Goal: Task Accomplishment & Management: Complete application form

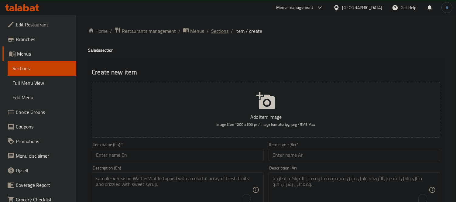
click at [220, 35] on span "Sections" at bounding box center [219, 30] width 17 height 7
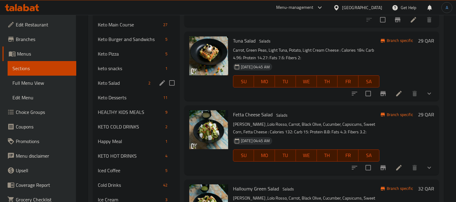
scroll to position [238, 0]
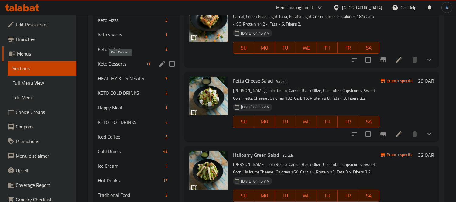
click at [125, 63] on span "Keto Desserts" at bounding box center [121, 63] width 46 height 7
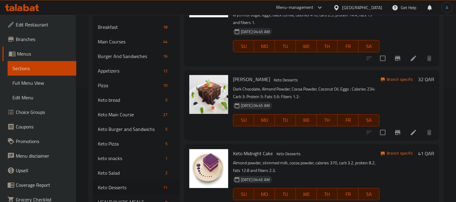
scroll to position [58, 0]
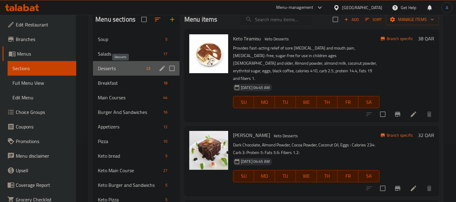
click at [115, 69] on span "Desserts" at bounding box center [121, 68] width 46 height 7
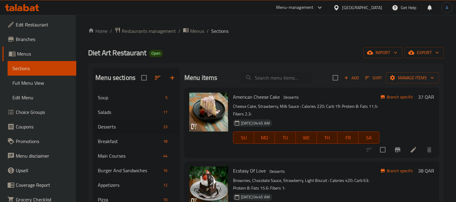
click at [351, 80] on span "Add" at bounding box center [351, 77] width 16 height 7
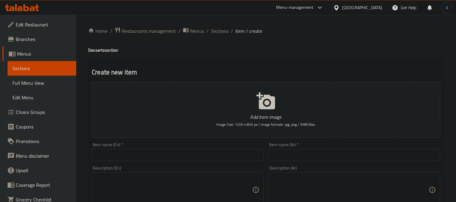
click at [141, 155] on input "text" at bounding box center [178, 155] width 172 height 12
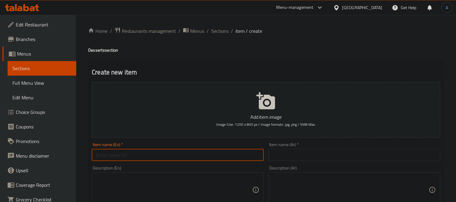
paste input "Healthy Honey Cake"
type input "Healthy Honey Cake"
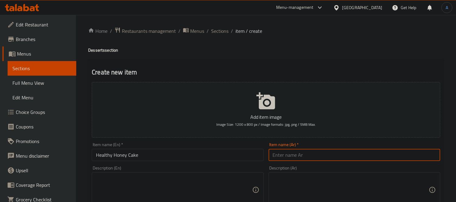
click at [298, 153] on input "text" at bounding box center [355, 155] width 172 height 12
paste input "كيكة العسل الصحية"
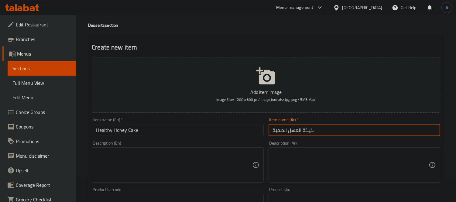
scroll to position [67, 0]
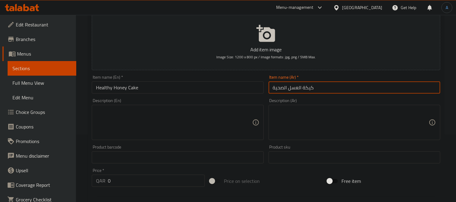
type input "كيكة العسل الصحية"
click at [174, 123] on textarea at bounding box center [174, 122] width 156 height 29
paste textarea ""Honey cookies, low-fat whipping cream, light cream cheese, : PROTEINE: 4.8 CAR…"
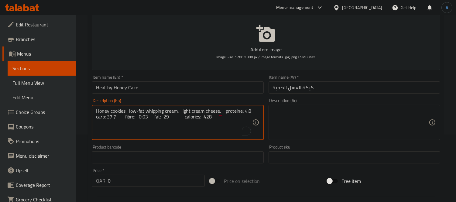
type textarea "Honey cookies, low-fat whipping cream, light cream cheese, : proteine: 4.8 carb…"
click at [307, 132] on textarea at bounding box center [351, 122] width 156 height 29
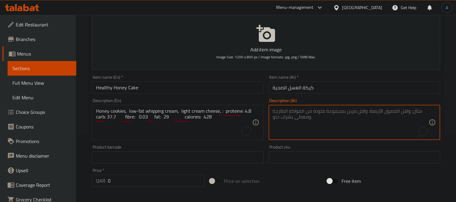
paste textarea "بسكويت العسل، كريمة مخفوقة قليلة الدسم، جبنة كريمية خفيفة، : البروتين: 4.8، الك…"
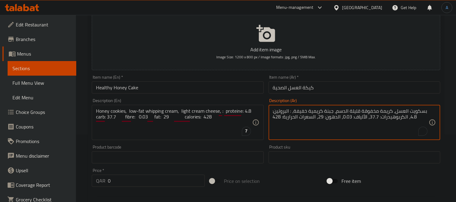
type textarea "بسكويت العسل، كريمة مخفوقة قليلة الدسم، جبنة كريمية خفيفة، : البروتين: 4.8، الك…"
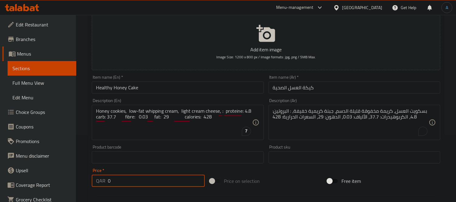
drag, startPoint x: 115, startPoint y: 184, endPoint x: 102, endPoint y: 184, distance: 13.7
click at [102, 184] on div "QAR 0 Price *" at bounding box center [148, 181] width 113 height 12
type input "38"
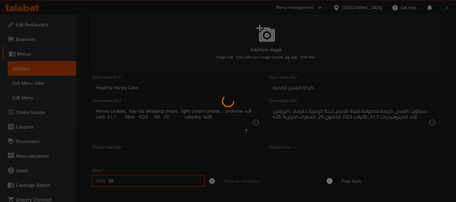
type input "0"
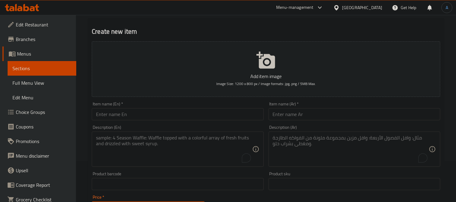
scroll to position [0, 0]
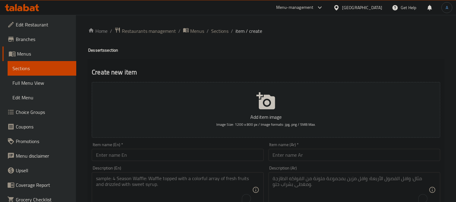
click at [153, 156] on input "text" at bounding box center [178, 155] width 172 height 12
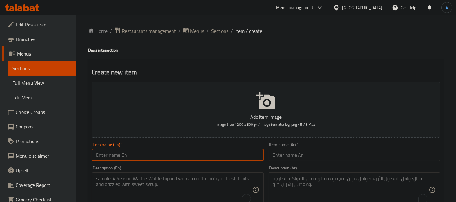
paste input "San Sebastien Cheese Cake"
type input "San Sebastien Cheese Cake"
click at [279, 162] on div "Item name (Ar)   * Item name (Ar) *" at bounding box center [354, 151] width 177 height 23
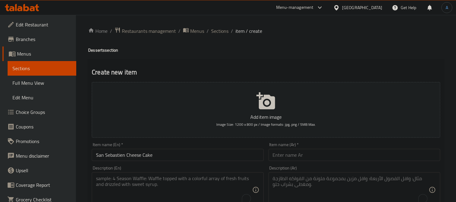
click at [279, 153] on input "text" at bounding box center [355, 155] width 172 height 12
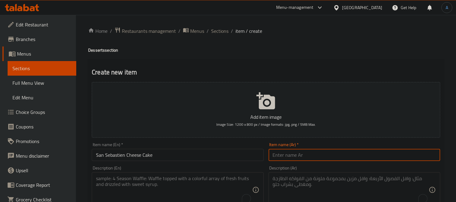
paste input "كعكة الجبن سان سيباستيان"
type input "كعكة الجبن سان سيباستيان"
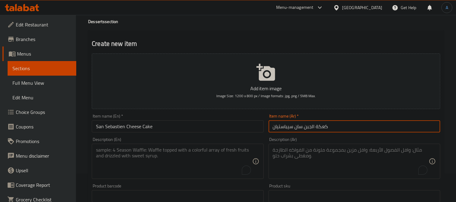
scroll to position [67, 0]
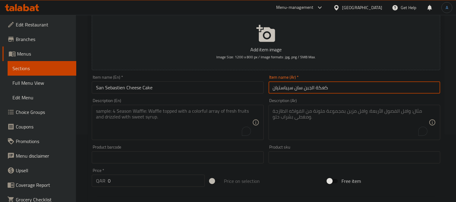
click at [149, 120] on textarea "To enrich screen reader interactions, please activate Accessibility in Grammarl…" at bounding box center [174, 122] width 156 height 29
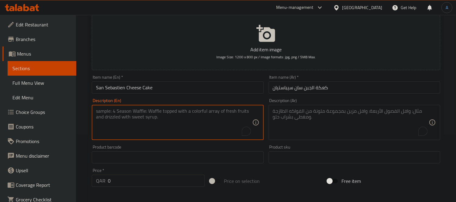
paste textarea ""Cheesecake, chocolate sauce: PROTEINE: 6.39 CARB: 15.3 FIBRE: 1.2 FAT: 32.6 CA…"
click at [190, 124] on textarea ""cheesecake, chocolate sauce: proteine: 6.39 carb: 15.3 fibre: 1.2 fat: 32.6 ca…" at bounding box center [174, 122] width 156 height 29
type textarea ""cheesecake, chocolate sauce: proteine: 6.39 carb: 15.3 fibre: 1.2 fat: 32.6 ca…"
click at [299, 111] on textarea "To enrich screen reader interactions, please activate Accessibility in Grammarl…" at bounding box center [351, 122] width 156 height 29
paste textarea "تشيز كيك بصلصة الشوكولاتة: البروتين: 6.39، الكربوهيدرات: 15.3، الألياف: 1.2، ال…"
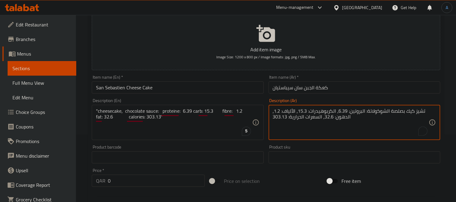
type textarea "تشيز كيك بصلصة الشوكولاتة: البروتين: 6.39، الكربوهيدرات: 15.3، الألياف: 1.2، ال…"
drag, startPoint x: 71, startPoint y: 182, endPoint x: 66, endPoint y: 182, distance: 4.9
click at [68, 182] on div "Edit Restaurant Branches Menus Sections Full Menu View Edit Menu Choice Groups …" at bounding box center [228, 154] width 456 height 414
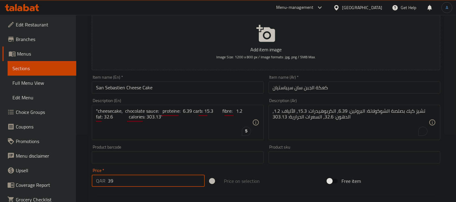
type input "39"
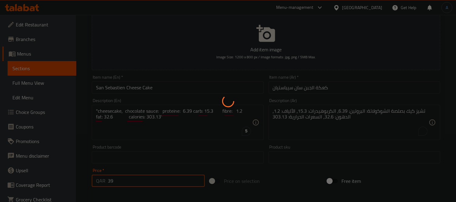
type input "0"
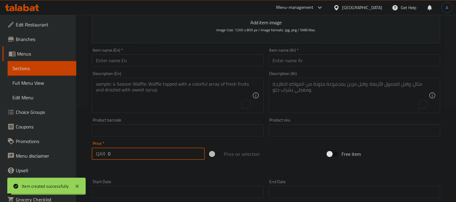
scroll to position [101, 0]
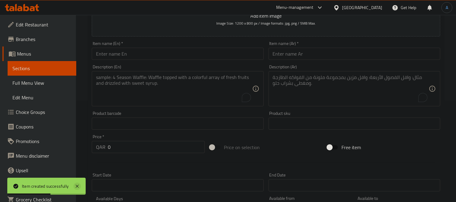
click at [77, 188] on icon at bounding box center [77, 186] width 7 height 7
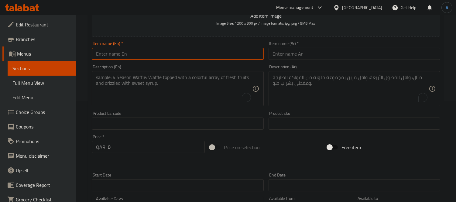
click at [141, 50] on input "text" at bounding box center [178, 54] width 172 height 12
paste input "Apple Energy Balls"
type input "Apple Energy Balls"
click at [292, 53] on input "text" at bounding box center [355, 54] width 172 height 12
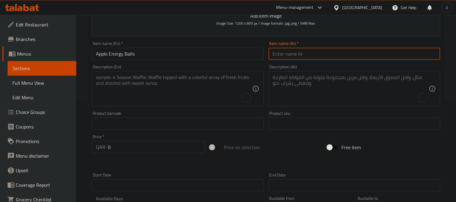
paste input "كرات طاقة التفاح"
type input "كرات طاقة التفاح"
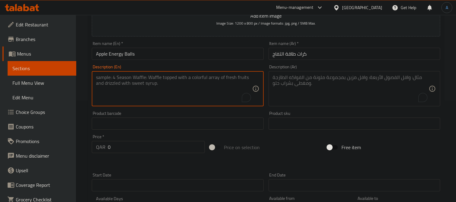
click at [190, 86] on textarea "To enrich screen reader interactions, please activate Accessibility in Grammarl…" at bounding box center [174, 88] width 156 height 29
paste textarea ""Oats, dates, almond butter, apple, : PROTEINE: 9.83 CARB: 26.4 FIBRE: 7.65 FAT…"
type textarea "Oats, dates, almond butter, apple, : proteine: 9.83 carb: 26.4 fibre: 7.65 fat:…"
click at [312, 99] on textarea "To enrich screen reader interactions, please activate Accessibility in Grammarl…" at bounding box center [351, 88] width 156 height 29
paste textarea "الشوفان، التمر، زبدة اللوز، التفاح: البروتين: 9.83، الكربوهيدرات: 26.4، الألياف…"
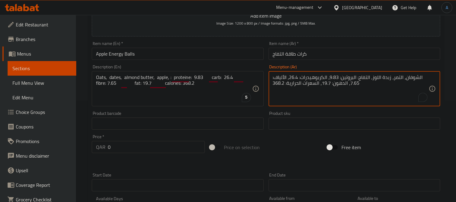
type textarea "الشوفان، التمر، زبدة اللوز، التفاح: البروتين: 9.83، الكربوهيدرات: 26.4، الألياف…"
drag, startPoint x: 91, startPoint y: 148, endPoint x: 86, endPoint y: 147, distance: 5.5
click at [87, 147] on div "Home / Restaurants management / Menus / Sections / item / create Desserts secti…" at bounding box center [266, 121] width 380 height 414
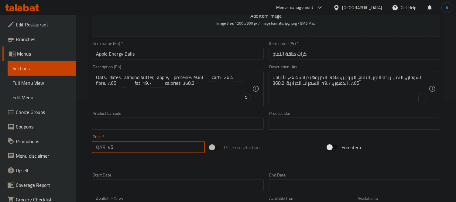
type input "45"
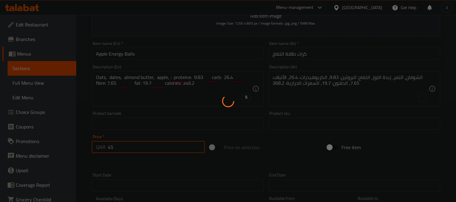
type input "0"
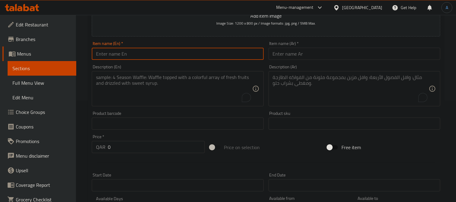
click at [163, 57] on input "text" at bounding box center [178, 54] width 172 height 12
paste input "Apple Pie Trt"
type input "Apple Pie Trt"
click at [279, 53] on input "text" at bounding box center [355, 54] width 172 height 12
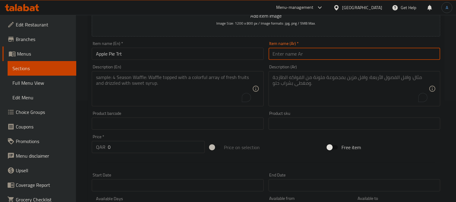
paste input "تارت فطيرة التفاح"
type input "تارت فطيرة التفاح"
click at [117, 56] on input "Apple Pie Trt" at bounding box center [178, 54] width 172 height 12
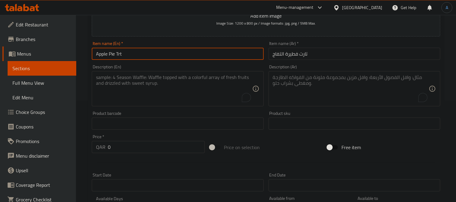
click at [117, 55] on input "Apple Pie Trt" at bounding box center [178, 54] width 172 height 12
type input "Apple Pie Tart"
click at [148, 81] on textarea "To enrich screen reader interactions, please activate Accessibility in Grammarl…" at bounding box center [174, 88] width 156 height 29
paste textarea ""Tart biscuits, apple, cashews, honey, cinnamon powder, : PROTEINE: 10.7 CARB: …"
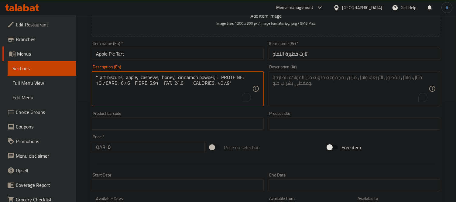
type textarea ""Tart biscuits, apple, cashews, honey, cinnamon powder, : PROTEINE: 10.7 CARB: …"
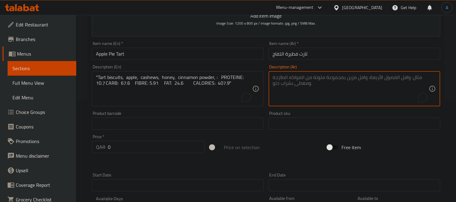
click at [306, 84] on textarea "To enrich screen reader interactions, please activate Accessibility in Grammarl…" at bounding box center [351, 88] width 156 height 29
paste textarea "بسكويت تارت، تفاح، كاجو، عسل، مسحوق قرفة، بروتين: ١٠.٧، كربوهيدرات: ٦٧.٦، ألياف…"
type textarea "بسكويت تارت، تفاح، كاجو، عسل، مسحوق قرفة، بروتين: ١٠.٧، كربوهيدرات: ٦٧.٦، ألياف…"
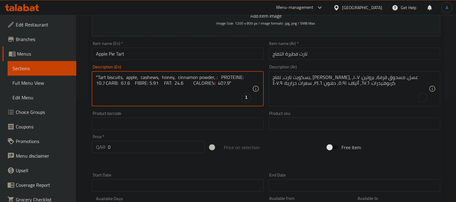
click at [168, 91] on textarea ""Tart biscuits, apple, cashews, honey, cinnamon powder, : PROTEINE: 10.7 CARB: …" at bounding box center [174, 88] width 156 height 29
type textarea ""tart biscuits, apple, cashews, honey, cinnamon powder, : proteine: 10.7 carb: …"
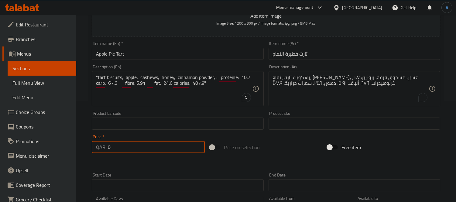
drag, startPoint x: 133, startPoint y: 154, endPoint x: 68, endPoint y: 154, distance: 64.4
click at [68, 154] on div "Edit Restaurant Branches Menus Sections Full Menu View Edit Menu Choice Groups …" at bounding box center [228, 121] width 456 height 414
type input "30"
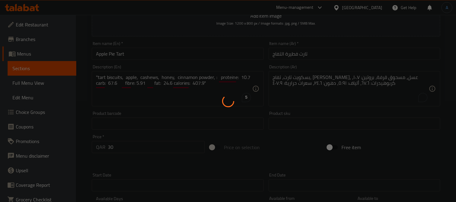
type input "0"
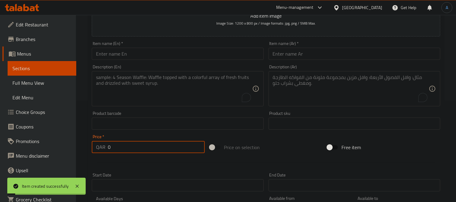
click at [127, 56] on input "text" at bounding box center [178, 54] width 172 height 12
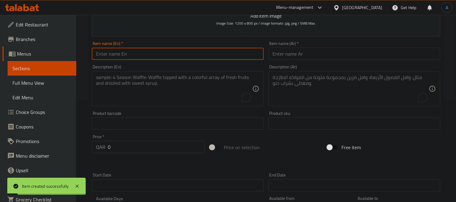
paste input "Pistachio Chocolate Brownie"
type input "Pistachio Chocolate Brownie"
click at [286, 53] on input "text" at bounding box center [355, 54] width 172 height 12
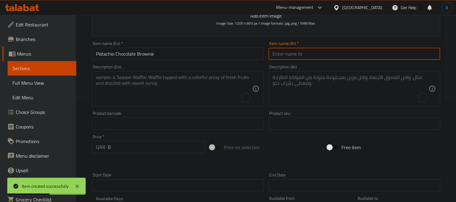
paste input "براوني الشوكولاتة والفستق"
type input "براوني الشوكولاتة والفستق"
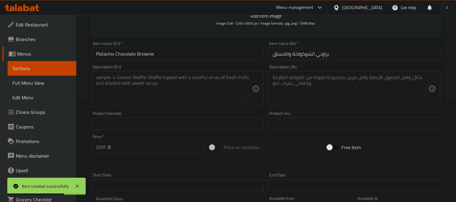
click at [163, 108] on div "Description (En) Description (En)" at bounding box center [177, 85] width 177 height 46
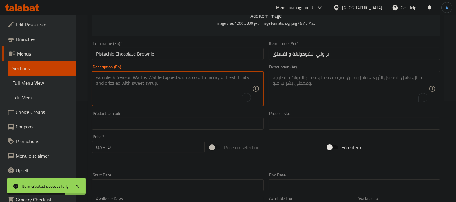
click at [166, 95] on textarea "To enrich screen reader interactions, please activate Accessibility in Grammarl…" at bounding box center [174, 88] width 156 height 29
paste textarea ""Brownies, chocolate sauce, pistachio paste, kunafa: PROTEINE: 11.3 CARB: 48.8 …"
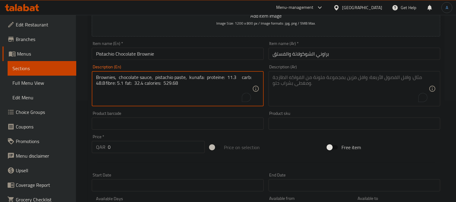
type textarea "Brownies, chocolate sauce, pistachio paste, kunafa: proteine: 11.3 carb: 48.8 f…"
click at [213, 100] on textarea "Brownies, chocolate sauce, pistachio paste, kunafa: proteine: 11.3 carb: 48.8 f…" at bounding box center [174, 88] width 156 height 29
click at [204, 87] on textarea "Brownies, chocolate sauce, pistachio paste, kunafa: proteine: 11.3 carb: 48.8 f…" at bounding box center [174, 88] width 156 height 29
click at [304, 89] on textarea "To enrich screen reader interactions, please activate Accessibility in Grammarl…" at bounding box center [351, 88] width 156 height 29
paste textarea "براونيز، صوص الشوكولاتة، معجون الفستق، كنافة: بروتين: 11.3 كربوهيدرات: 48.8 ألي…"
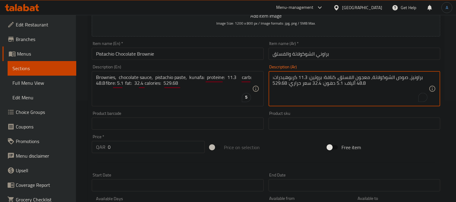
type textarea "براونيز، صوص الشوكولاتة، معجون الفستق، كنافة: بروتين: 11.3 كربوهيدرات: 48.8 ألي…"
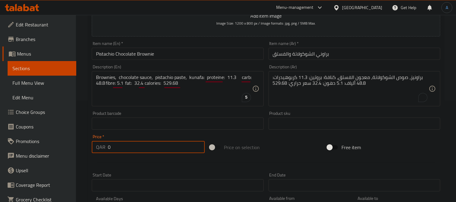
drag, startPoint x: 129, startPoint y: 149, endPoint x: 79, endPoint y: 149, distance: 49.8
click at [79, 149] on div "Home / Restaurants management / Menus / Sections / item / create Desserts secti…" at bounding box center [266, 121] width 380 height 414
type input "55"
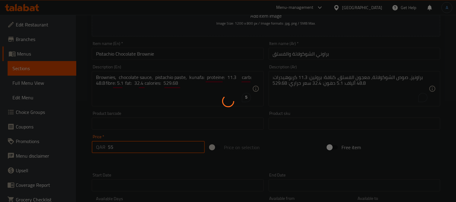
type input "0"
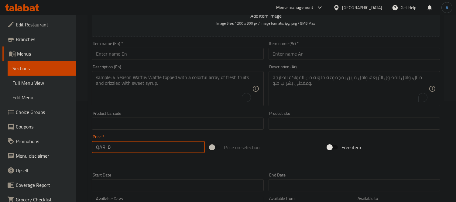
drag, startPoint x: 153, startPoint y: 63, endPoint x: 153, endPoint y: 58, distance: 4.3
click at [153, 62] on div "Add item image Image Size: 1200 x 800 px / Image formats: jpg, png / 5MB Max. I…" at bounding box center [265, 109] width 353 height 262
click at [153, 58] on input "text" at bounding box center [178, 54] width 172 height 12
paste input "Healthy Chocolate Cookies"
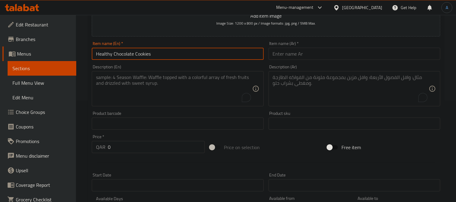
type input "Healthy Chocolate Cookies"
click at [292, 59] on input "text" at bounding box center [355, 54] width 172 height 12
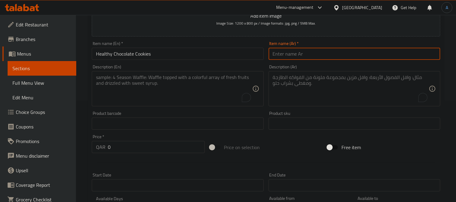
paste input "كوكيز الشوكولاتة الصحية"
type input "كوكيز الشوكولاتة الصحية"
drag, startPoint x: 130, startPoint y: 108, endPoint x: 134, endPoint y: 96, distance: 12.7
click at [131, 105] on div "Description (En) Description (En)" at bounding box center [177, 85] width 177 height 46
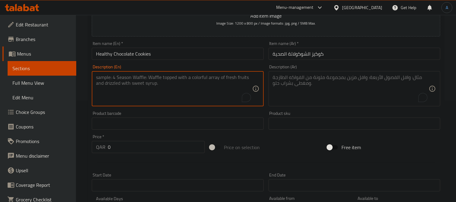
click at [134, 96] on textarea "To enrich screen reader interactions, please activate Accessibility in Grammarl…" at bounding box center [174, 88] width 156 height 29
paste textarea ""Dark Chocolate Chips, Almond Powder, Eggs, Whole Wheat Flour: PROTEINE: 8.96 C…"
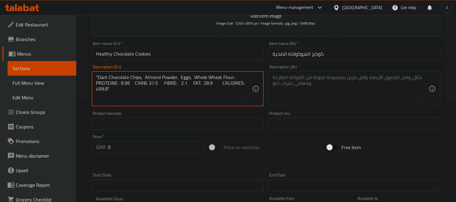
drag, startPoint x: 186, startPoint y: 98, endPoint x: 74, endPoint y: 64, distance: 116.0
click at [74, 64] on div "Edit Restaurant Branches Menus Sections Full Menu View Edit Menu Choice Groups …" at bounding box center [228, 121] width 456 height 414
click at [166, 101] on textarea ""Dark Chocolate Chips, Almond Powder, Eggs, Whole Wheat Flour: PROTEINE: 8.96 C…" at bounding box center [174, 88] width 156 height 29
click at [98, 78] on textarea ""Dark Chocolate Chips, Almond Powder, Eggs, Whole Wheat Flour: PROTEINE: 8.96 C…" at bounding box center [174, 88] width 156 height 29
type textarea "Dark chocolate chips, almond powder, eggs, whole wheat flour: proteine: 8.96 ca…"
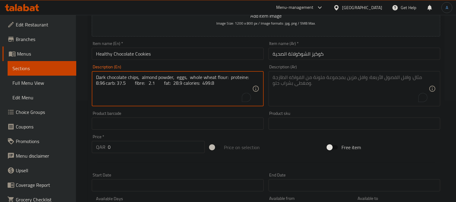
click at [299, 88] on textarea "To enrich screen reader interactions, please activate Accessibility in Grammarl…" at bounding box center [351, 88] width 156 height 29
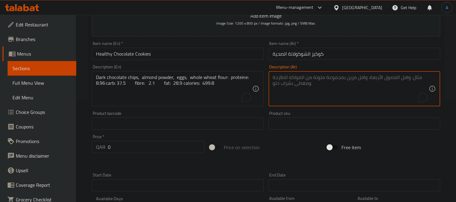
paste textarea "رقائق الشوكولاتة الداكنة، مسحوق اللوز، البيض، دقيق القمح الكامل: البروتين: 8.96…"
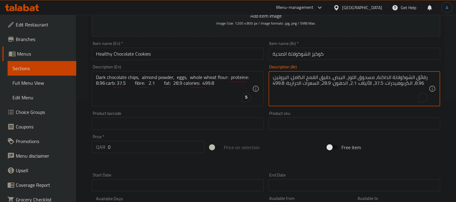
type textarea "رقائق الشوكولاتة الداكنة، مسحوق اللوز، البيض، دقيق القمح الكامل: البروتين: 8.96…"
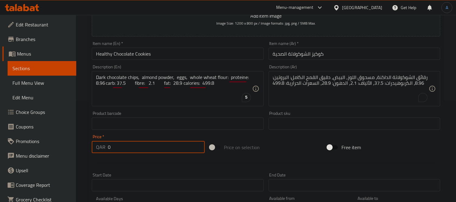
drag, startPoint x: 130, startPoint y: 150, endPoint x: 86, endPoint y: 150, distance: 44.1
click at [86, 150] on div "Home / Restaurants management / Menus / Sections / item / create Desserts secti…" at bounding box center [266, 121] width 380 height 414
type input "32"
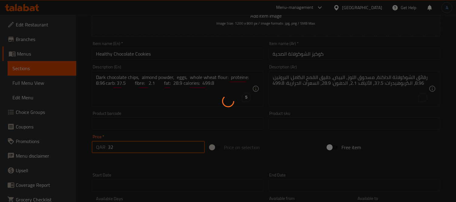
type input "0"
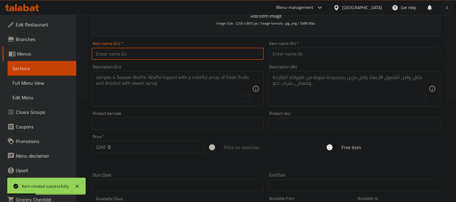
click at [119, 53] on input "text" at bounding box center [178, 54] width 172 height 12
paste input "Healthy Proteine Bar"
type input "Healthy Proteine Bar"
click at [285, 58] on input "text" at bounding box center [355, 54] width 172 height 12
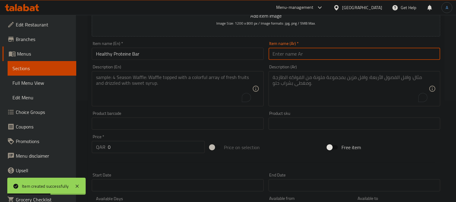
paste input "بار البروتين الصحي"
type input "بار البروتين الصحي"
click at [149, 91] on textarea "To enrich screen reader interactions, please activate Accessibility in Grammarl…" at bounding box center [174, 88] width 156 height 29
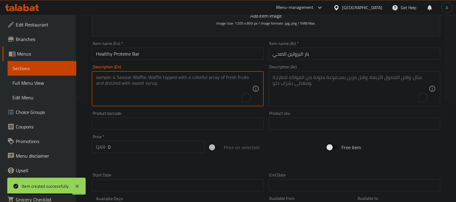
paste textarea ""Almond powder, protein powder, nuts, peanut butter, dark chocolate, dates : Mi…"
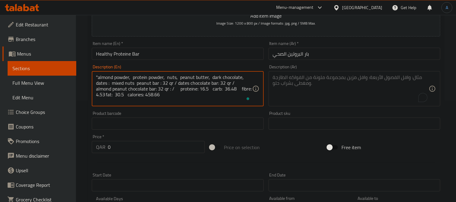
click at [101, 76] on textarea ""almond powder, protein powder, nuts, peanut butter, dark chocolate, dates : mi…" at bounding box center [174, 88] width 156 height 29
drag, startPoint x: 99, startPoint y: 76, endPoint x: 91, endPoint y: 75, distance: 7.6
click at [91, 75] on div "Description (En) "almond powder, protein powder, nuts, peanut butter, dark choc…" at bounding box center [177, 85] width 177 height 46
type textarea "almond powder, protein powder, nuts, peanut butter, dark chocolate, dates : mix…"
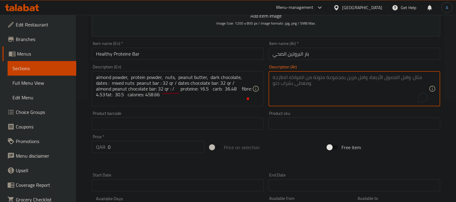
click at [310, 85] on textarea "To enrich screen reader interactions, please activate Accessibility in Grammarl…" at bounding box center [351, 88] width 156 height 29
paste textarea "مسحوق اللوز، مسحوق البروتين، المكسرات، زبدة الفول السوداني، الشوكولاتة الداكنة،…"
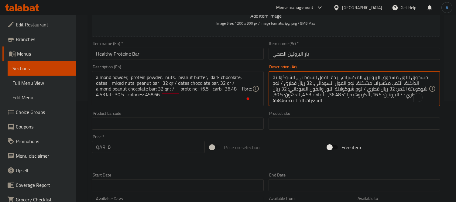
scroll to position [6, 0]
type textarea "مسحوق اللوز، مسحوق البروتين، المكسرات، زبدة الفول السوداني، الشوكولاتة الداكنة،…"
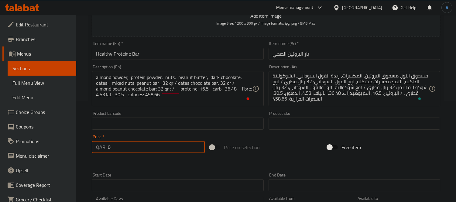
drag, startPoint x: 122, startPoint y: 148, endPoint x: 98, endPoint y: 148, distance: 23.7
click at [98, 148] on div "QAR 0 Price *" at bounding box center [148, 147] width 113 height 12
type input "32"
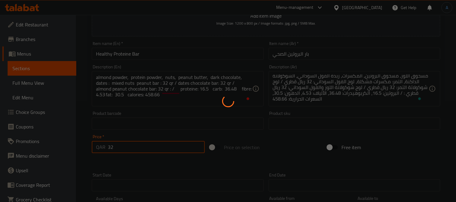
type input "0"
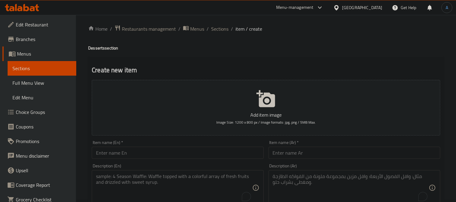
scroll to position [0, 0]
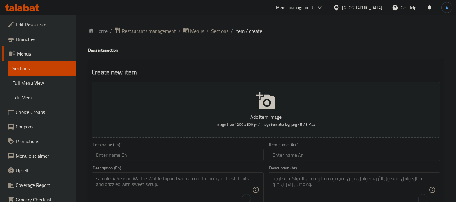
click at [219, 33] on span "Sections" at bounding box center [219, 30] width 17 height 7
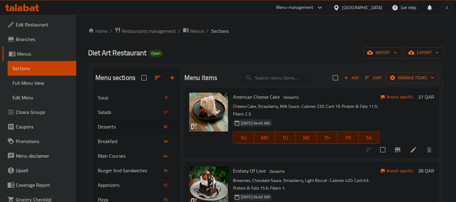
click at [266, 73] on input "search" at bounding box center [276, 78] width 72 height 11
click at [266, 76] on input "search" at bounding box center [276, 78] width 72 height 11
paste input "Healthy Midnight Cake"
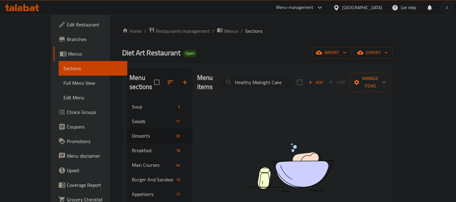
click at [271, 77] on input "Healthy Midnight Cake" at bounding box center [256, 82] width 72 height 11
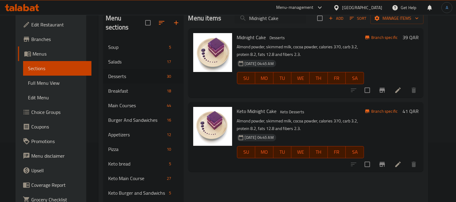
scroll to position [67, 0]
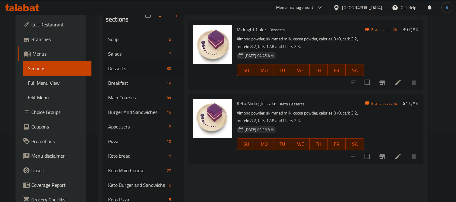
type input "Midnight Cake"
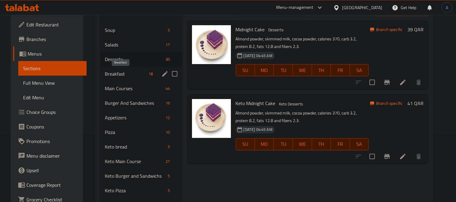
click at [111, 72] on span "Breakfast" at bounding box center [125, 73] width 41 height 7
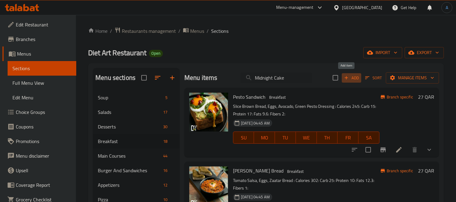
click at [344, 76] on icon "button" at bounding box center [346, 77] width 5 height 5
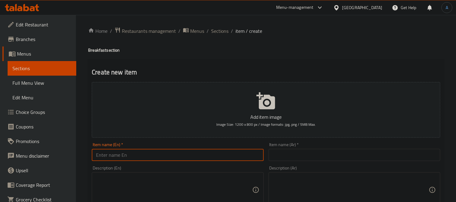
click at [143, 155] on input "text" at bounding box center [178, 155] width 172 height 12
paste input "Halloumi Cheese Sandwich"
type input "Halloumi Cheese Sandwich"
click at [280, 152] on input "text" at bounding box center [355, 155] width 172 height 12
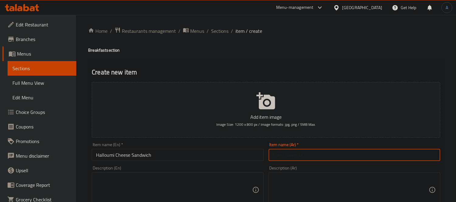
paste input "ساندويتش جبنة حلومي"
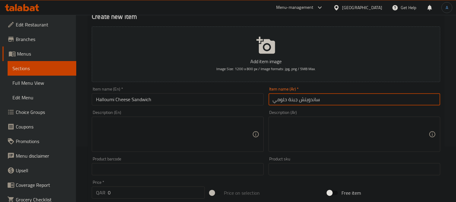
scroll to position [67, 0]
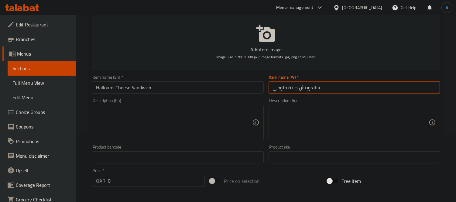
type input "ساندويتش جبنة حلومي"
click at [153, 126] on textarea at bounding box center [174, 122] width 156 height 29
paste textarea ""Brown tortilla, black olive sauce, light halloumi cheese, salad, sweet pepper:…"
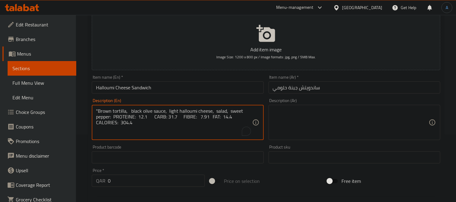
click at [98, 111] on textarea ""Brown tortilla, black olive sauce, light halloumi cheese, salad, sweet pepper:…" at bounding box center [174, 122] width 156 height 29
type textarea "Brown tortilla, black olive sauce, light halloumi cheese, salad, sweet pepper: …"
click at [286, 116] on textarea at bounding box center [351, 122] width 156 height 29
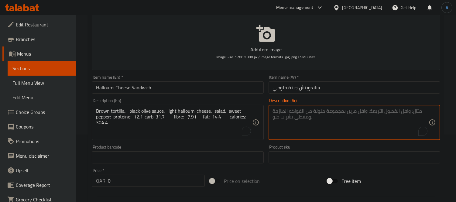
paste textarea "تورتيلا بنية، صلصة زيتون أسود، جبنة حلومي خفيفة، سلطة، فلفل حلو: بروتين: 12.1 ك…"
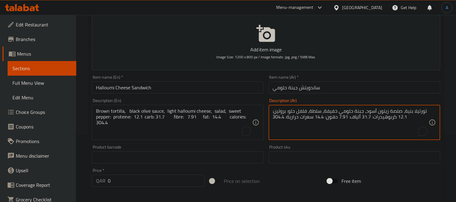
type textarea "تورتيلا بنية، صلصة زيتون أسود، جبنة حلومي خفيفة، سلطة، فلفل حلو: بروتين: 12.1 ك…"
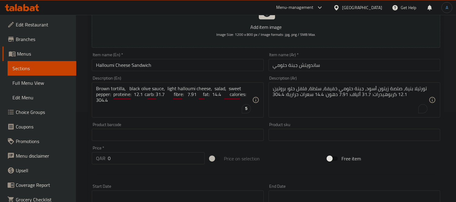
scroll to position [101, 0]
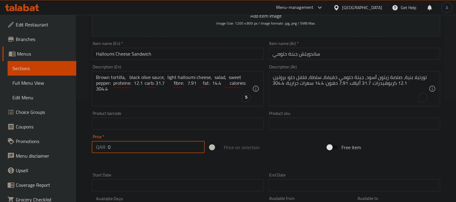
drag, startPoint x: 125, startPoint y: 146, endPoint x: 66, endPoint y: 149, distance: 59.3
click at [70, 149] on div "Edit Restaurant Branches Menus Sections Full Menu View Edit Menu Choice Groups …" at bounding box center [228, 121] width 456 height 414
type input "29"
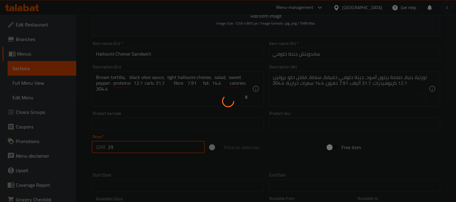
type input "0"
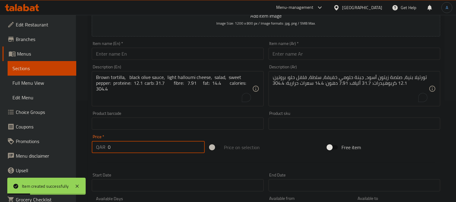
click at [137, 58] on input "text" at bounding box center [178, 54] width 172 height 12
paste input "Toasted Brioche Bread"
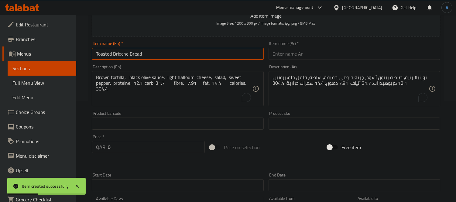
type input "Toasted Brioche Bread"
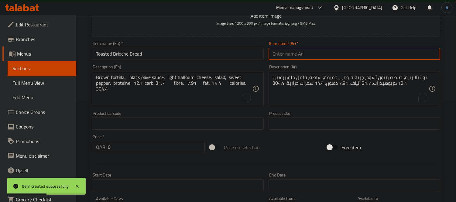
click at [308, 59] on input "text" at bounding box center [355, 54] width 172 height 12
paste input "خبز البريوش المحمص"
type input "خبز البريوش المحمص"
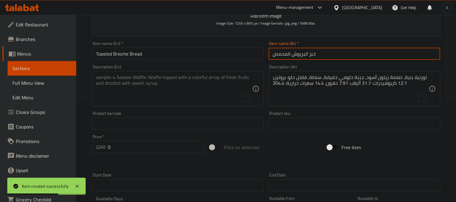
click at [126, 82] on textarea "To enrich screen reader interactions, please activate Accessibility in Grammarl…" at bounding box center [174, 88] width 156 height 29
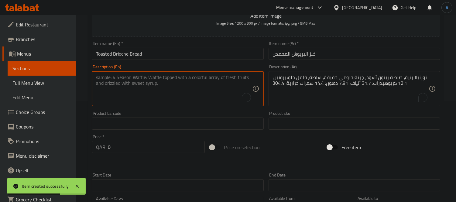
paste textarea ""Brioche bun, zaatar cream cheese, avocado, boiled egg: PROTEINE: 22.5 CARB: 36…"
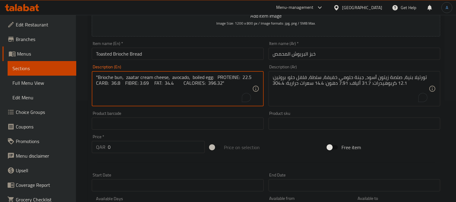
type textarea ""Brioche bun, zaatar cream cheese, avocado, boiled egg: PROTEINE: 22.5 CARB: 36…"
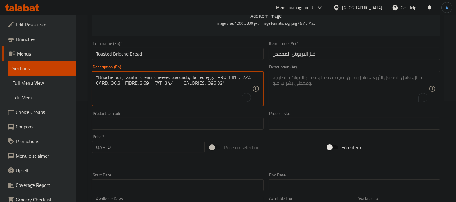
click at [289, 89] on textarea "To enrich screen reader interactions, please activate Accessibility in Grammarl…" at bounding box center [351, 88] width 156 height 29
paste textarea "خبز بريوش، جبنة كريمية بالزعتر، أفوكادو، بيضة مسلوقة: البروتين: ٢٢.٥، الكربوهيد…"
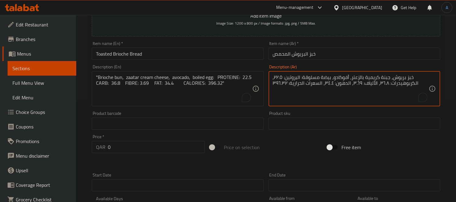
type textarea "خبز بريوش، جبنة كريمية بالزعتر، أفوكادو، بيضة مسلوقة: البروتين: ٢٢.٥، الكربوهيد…"
drag, startPoint x: 126, startPoint y: 146, endPoint x: 98, endPoint y: 149, distance: 29.0
click at [98, 149] on div "QAR 0 Price *" at bounding box center [148, 147] width 113 height 12
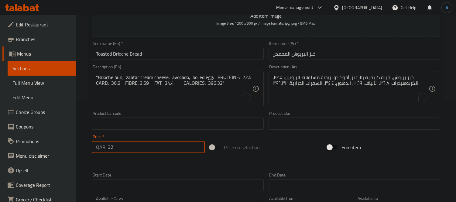
type input "32"
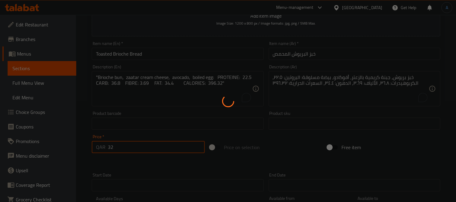
type input "0"
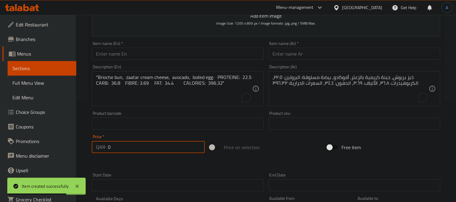
click at [144, 58] on input "text" at bounding box center [178, 54] width 172 height 12
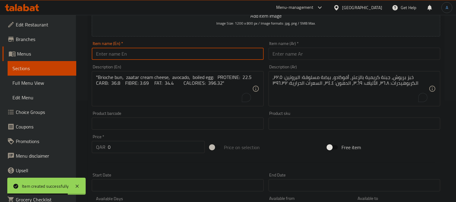
paste input "Breakfast Quesadillas"
type input "Breakfast Quesadillas"
click at [293, 59] on input "text" at bounding box center [355, 54] width 172 height 12
paste input "كيساديا الإفطار"
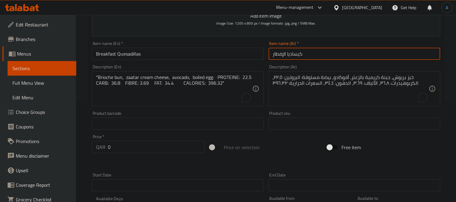
type input "كيساديا الإفطار"
click at [155, 104] on div ""Brioche bun, zaatar cream cheese, avocado, boiled egg: PROTEINE: 22.5 CARB: 36…" at bounding box center [178, 88] width 172 height 35
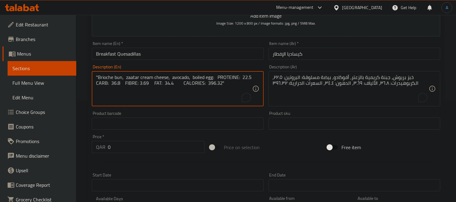
paste textarea ""Brown tortilla, egg whites 3, whole egg 1, jalapeno, cilantro, cheddar cheese,…"
click at [97, 75] on textarea ""Brown tortilla, egg whites 3, whole egg 1, jalapeno, cilantro, cheddar cheese,…" at bounding box center [174, 88] width 156 height 29
type textarea "Brown tortilla, egg whites 3, whole egg 1, jalapeno, cilantro, cheddar cheese, …"
click at [283, 90] on textarea "خبز بريوش، جبنة كريمية بالزعتر، أفوكادو، بيضة مسلوقة: البروتين: ٢٢.٥، الكربوهيد…" at bounding box center [351, 88] width 156 height 29
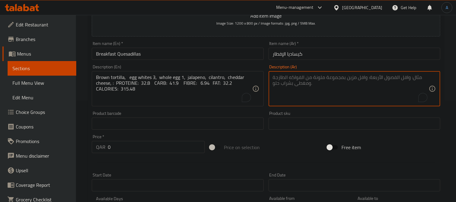
paste textarea "تورتيلا بنية، بياض بيض ٣، بيضة كاملة ١، فلفل هالبينو، كزبرة، جبنة شيدر، بروتين:…"
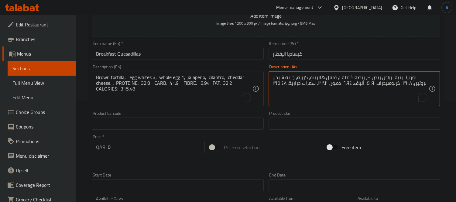
type textarea "تورتيلا بنية، بياض بيض ٣، بيضة كاملة ١، فلفل هالبينو، كزبرة، جبنة شيدر، بروتين:…"
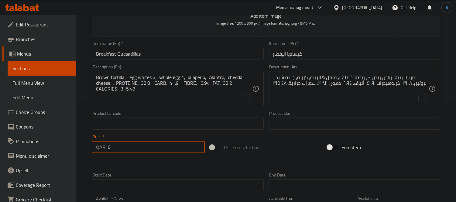
drag, startPoint x: 129, startPoint y: 143, endPoint x: 100, endPoint y: 143, distance: 28.6
click at [99, 145] on div "QAR 0 Price *" at bounding box center [148, 147] width 113 height 12
type input "29"
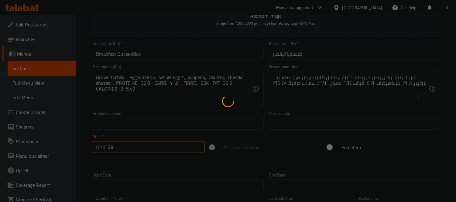
type input "0"
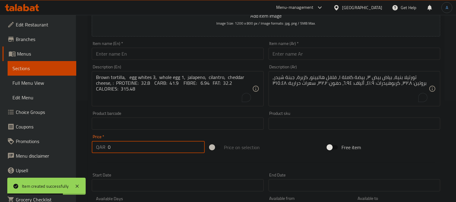
click at [145, 53] on input "text" at bounding box center [178, 54] width 172 height 12
paste input "Healthy Burritos"
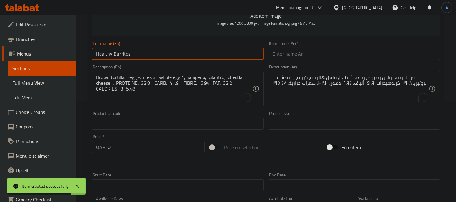
type input "Healthy Burritos"
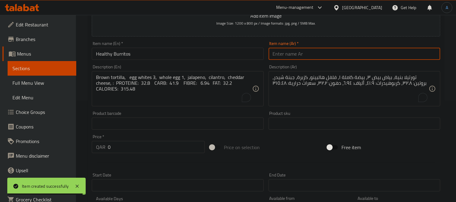
click at [278, 53] on input "text" at bounding box center [355, 54] width 172 height 12
paste input "بوريتوس صحية"
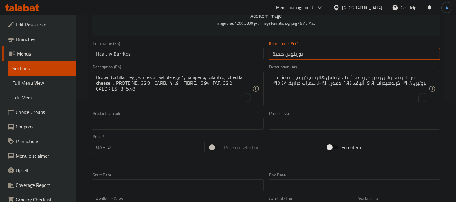
type input "بوريتوس صحية"
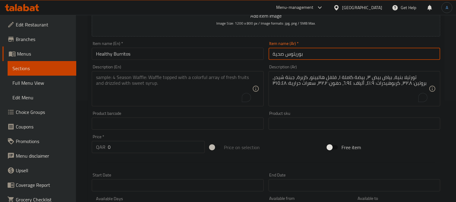
click at [164, 88] on textarea "To enrich screen reader interactions, please activate Accessibility in Grammarl…" at bounding box center [174, 88] width 156 height 29
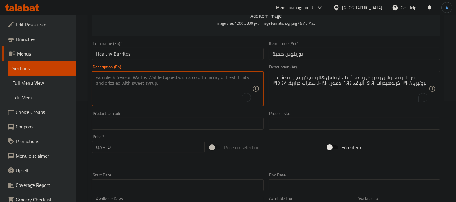
paste textarea ""Brown tortilla, sundried tomatoes, spinach, egg whites 3, whole egg 1, light f…"
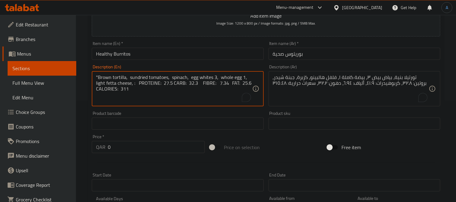
click at [97, 77] on textarea ""Brown tortilla, sundried tomatoes, spinach, egg whites 3, whole egg 1, light f…" at bounding box center [174, 88] width 156 height 29
type textarea "Brown tortilla, sundried tomatoes, spinach, egg whites 3, whole egg 1, light fe…"
click at [292, 89] on textarea "تورتيلا بنية، بياض بيض ٣، بيضة كاملة ١، فلفل هالبينو، كزبرة، جبنة شيدر، بروتين:…" at bounding box center [351, 88] width 156 height 29
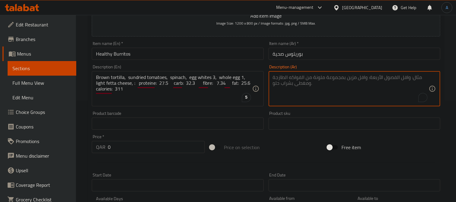
paste textarea "تورتيلا بنية، طماطم مجففة، سبانخ، بياض بيض 3، بيضة كاملة 1، جبنة فيتا خفيفة، : …"
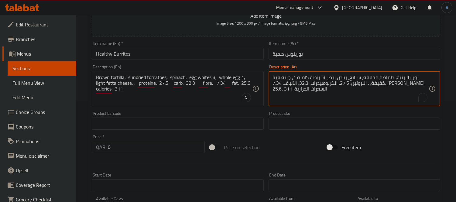
type textarea "تورتيلا بنية، طماطم مجففة، سبانخ، بياض بيض 3، بيضة كاملة 1، جبنة فيتا خفيفة، : …"
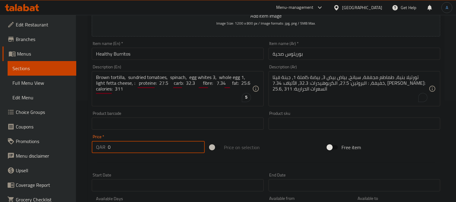
click at [79, 146] on div "Home / Restaurants management / Menus / Sections / item / create Breakfast sect…" at bounding box center [266, 121] width 380 height 414
type input "19"
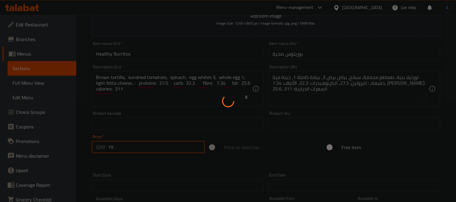
type input "0"
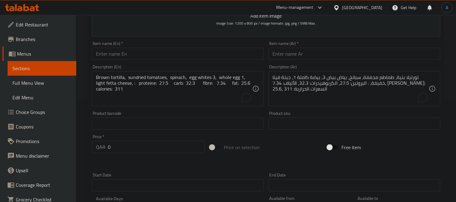
click at [84, 92] on div "Home / Restaurants management / Menus / Sections / item / create Breakfast sect…" at bounding box center [266, 121] width 380 height 414
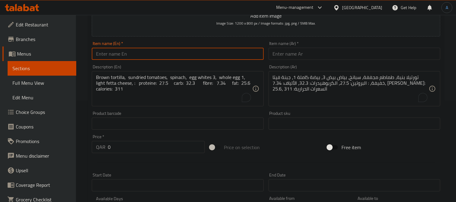
click at [129, 51] on input "text" at bounding box center [178, 54] width 172 height 12
paste input "Healthy Red Hommus"
type input "Healthy Red Hommus"
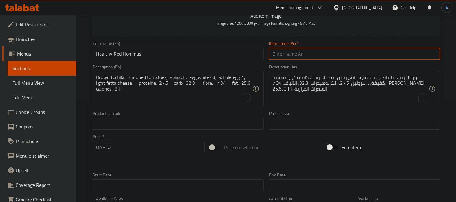
click at [280, 56] on input "text" at bounding box center [355, 54] width 172 height 12
paste input "حمص أحمر صحي"
paste input ""Hummus, red pepper, light tahini, : PROTEINE: 17.7 CARB: 55.8 FIBRE: 17.7 FAT:…"
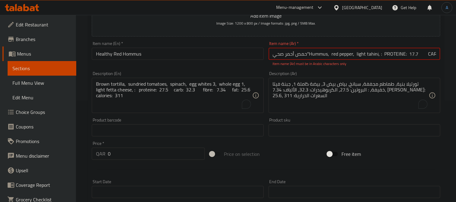
scroll to position [0, 101]
type input "حمص أحمر صحي"
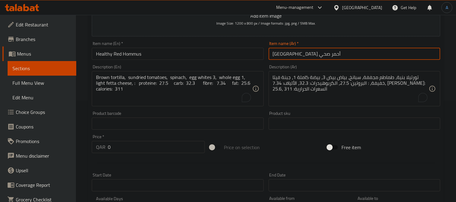
scroll to position [0, 0]
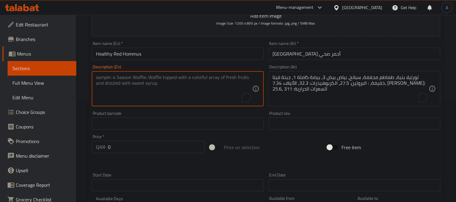
click at [146, 90] on textarea "To enrich screen reader interactions, please activate Accessibility in Grammarl…" at bounding box center [174, 88] width 156 height 29
paste textarea ""Hummus, red pepper, light tahini, : PROTEINE: 17.7 CARB: 55.8 FIBRE: 17.7 FAT:…"
type textarea "Hummus, red pepper, light tahini, : proteine: 17.7 carb: 55.8 fibre: 17.7 fat: …"
click at [300, 94] on textarea "تورتيلا بنية، طماطم مجففة، سبانخ، بياض بيض 3، بيضة كاملة 1، جبنة فيتا خفيفة، : …" at bounding box center [351, 88] width 156 height 29
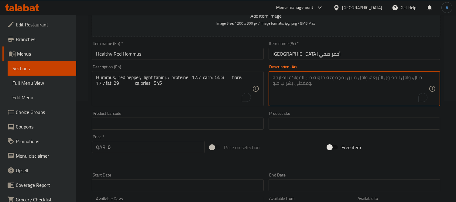
paste textarea "حمص، فلفل أحمر، طحينة خفيفة، بروتين: 17.7، كربوهيدرات: 55.8، ألياف: 17.7، دهون:…"
type textarea "حمص، فلفل أحمر، طحينة خفيفة، بروتين: 17.7، كربوهيدرات: 55.8، ألياف: 17.7، دهون:…"
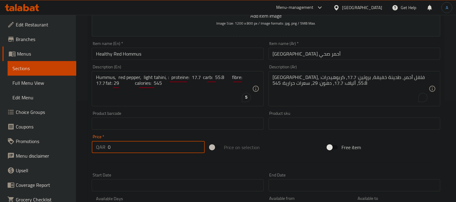
drag, startPoint x: 87, startPoint y: 146, endPoint x: 81, endPoint y: 146, distance: 6.1
click at [81, 146] on div "Home / Restaurants management / Menus / Sections / item / create Breakfast sect…" at bounding box center [266, 121] width 380 height 414
type input "19"
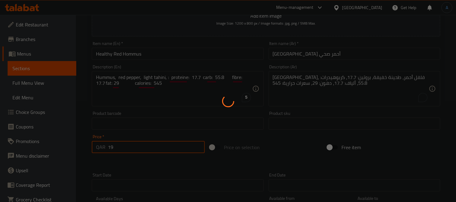
type input "0"
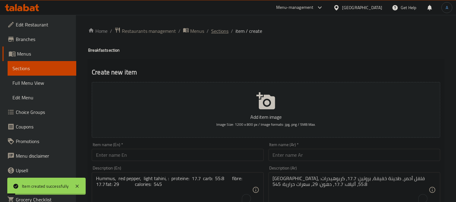
click at [213, 28] on span "Sections" at bounding box center [219, 30] width 17 height 7
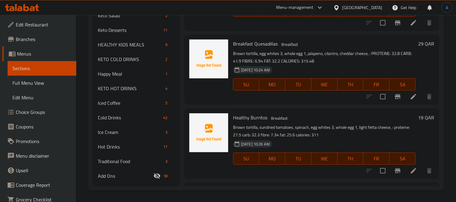
scroll to position [1244, 0]
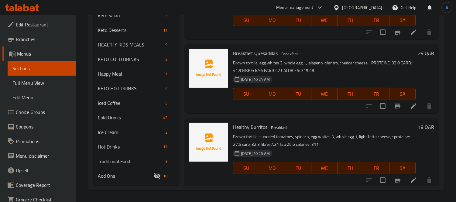
click at [336, 121] on div "Healthy Burritos Breakfast Brown tortilla, sundried tomatoes, spinach, egg whit…" at bounding box center [324, 152] width 187 height 64
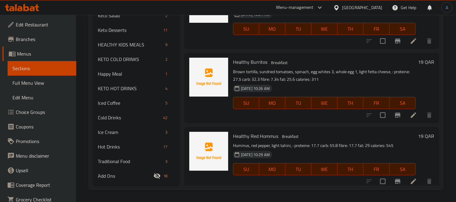
scroll to position [1311, 0]
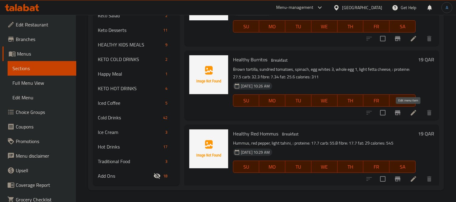
click at [410, 111] on icon at bounding box center [413, 112] width 7 height 7
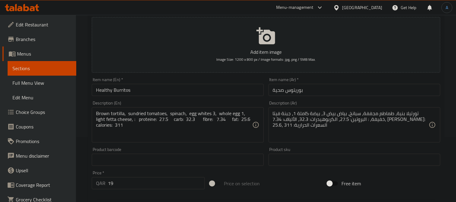
scroll to position [202, 0]
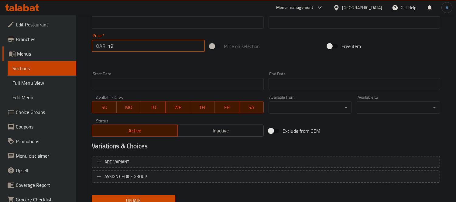
drag, startPoint x: 128, startPoint y: 47, endPoint x: 96, endPoint y: 45, distance: 32.3
click at [96, 45] on div "QAR 19 Price *" at bounding box center [148, 46] width 113 height 12
type input "29"
click at [92, 195] on button "Update" at bounding box center [134, 200] width 84 height 11
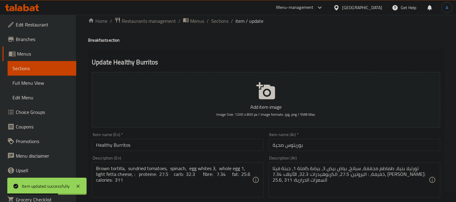
scroll to position [0, 0]
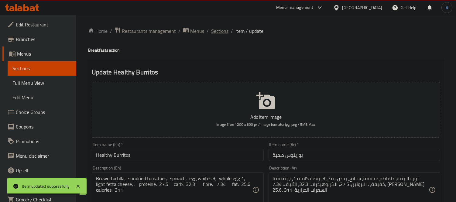
click at [219, 34] on span "Sections" at bounding box center [219, 30] width 17 height 7
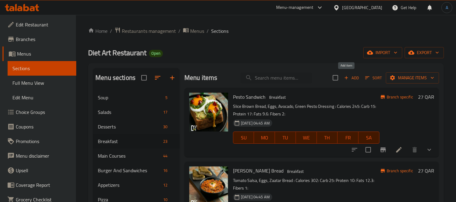
click at [347, 78] on span "Add" at bounding box center [351, 77] width 16 height 7
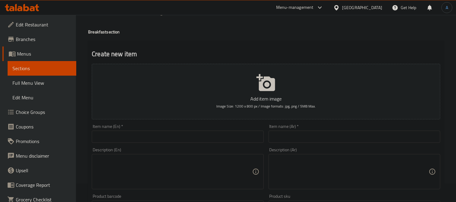
scroll to position [34, 0]
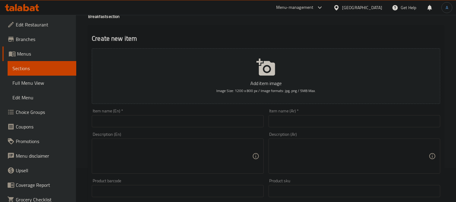
drag, startPoint x: 137, startPoint y: 123, endPoint x: 139, endPoint y: 120, distance: 4.0
click at [137, 123] on input "text" at bounding box center [178, 121] width 172 height 12
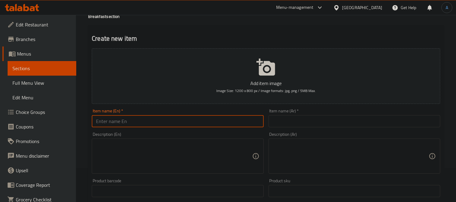
paste input "Crispy Potato Eggs Sandwich"
type input "Crispy Potato Eggs Sandwich"
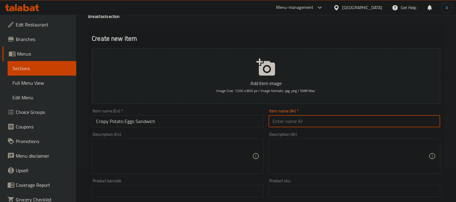
click at [279, 120] on input "text" at bounding box center [355, 121] width 172 height 12
paste input "ساندويتش بيض البطاطس المقرمش"
type input "ساندويتش بيض البطاطس المقرمش"
click at [154, 148] on textarea at bounding box center [174, 156] width 156 height 29
paste textarea ""Mashed potatoes, rocca, boiled Eggs, chicken breast, english muffin, avocado, …"
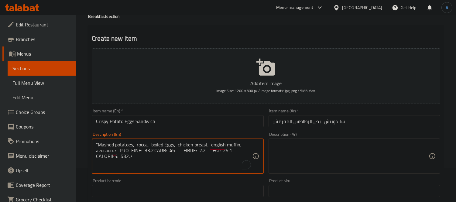
click at [97, 144] on textarea ""Mashed potatoes, rocca, boiled Eggs, chicken breast, english muffin, avocado, …" at bounding box center [174, 156] width 156 height 29
type textarea "Mashed potatoes, rocca, boiled eggs, chicken breast, english muffin, avocado, :…"
click at [289, 150] on textarea at bounding box center [351, 156] width 156 height 29
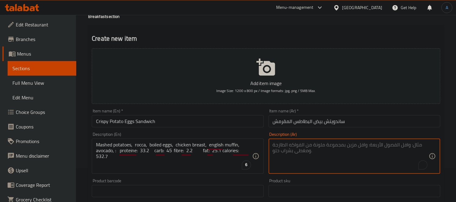
paste textarea "بطاطس مهروسة، جرجير، بيض مسلوق، صدر دجاج، مافن إنجليزي، أفوكادو: بروتين: 33.2، …"
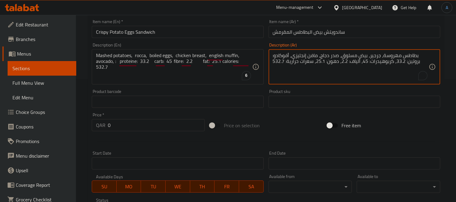
scroll to position [135, 0]
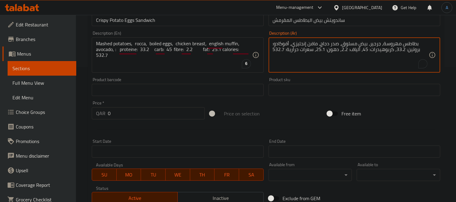
type textarea "بطاطس مهروسة، جرجير، بيض مسلوق، صدر دجاج، مافن إنجليزي، أفوكادو: بروتين: 33.2، …"
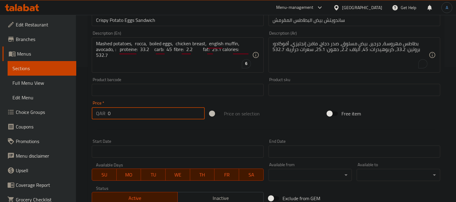
drag, startPoint x: 135, startPoint y: 113, endPoint x: 96, endPoint y: 114, distance: 38.9
click at [97, 114] on div "QAR 0 Price *" at bounding box center [148, 113] width 113 height 12
type input "29"
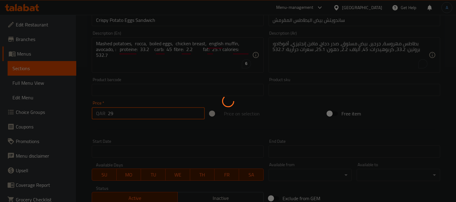
type input "0"
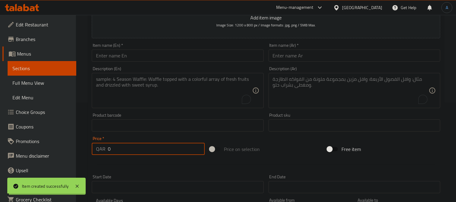
scroll to position [0, 0]
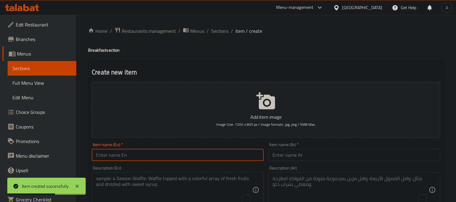
click at [141, 154] on input "text" at bounding box center [178, 155] width 172 height 12
paste input "Delicious Oatmeal With Egg"
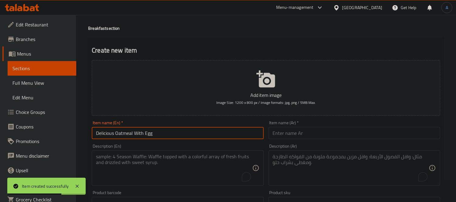
scroll to position [34, 0]
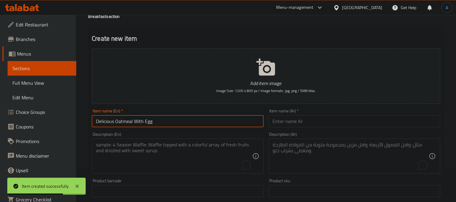
type input "Delicious Oatmeal With Egg"
click at [274, 120] on input "text" at bounding box center [355, 121] width 172 height 12
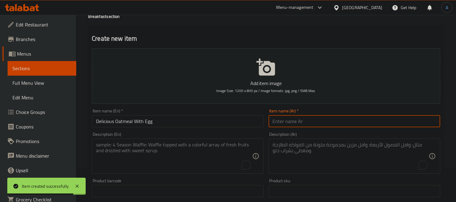
paste input "دقيق الشوفان اللذيذ مع البيض"
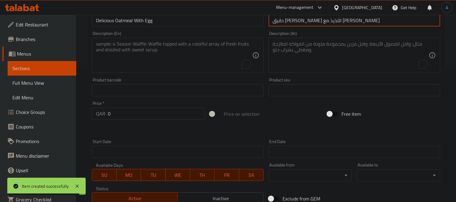
scroll to position [135, 0]
type input "دقيق الشوفان اللذيذ مع البيض"
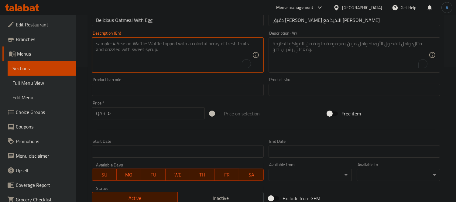
click at [148, 60] on textarea "To enrich screen reader interactions, please activate Accessibility in Grammarl…" at bounding box center [174, 55] width 156 height 29
paste textarea ""Green pepper, white onion, oats, boiled Eggs, : PROTEINE: 11.6 CARB: 21.4 FIBR…"
type textarea "Green pepper, white onion, oats, boiled eggs, : proteine: 11.6 carb: 21.4 fibre…"
click at [297, 59] on textarea "To enrich screen reader interactions, please activate Accessibility in Grammarl…" at bounding box center [351, 55] width 156 height 29
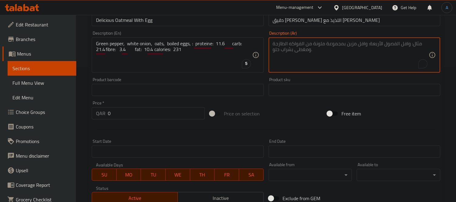
paste textarea "الفلفل الأخضر، البصل الأبيض، الشوفان، البيض المسلوق: البروتين: 11.6، الكربوهيدر…"
type textarea "الفلفل الأخضر، البصل الأبيض، الشوفان، البيض المسلوق: البروتين: 11.6، الكربوهيدر…"
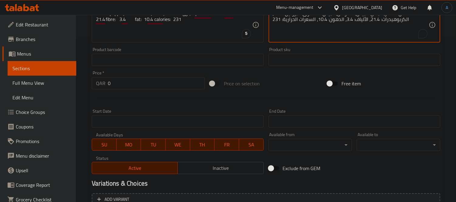
scroll to position [169, 0]
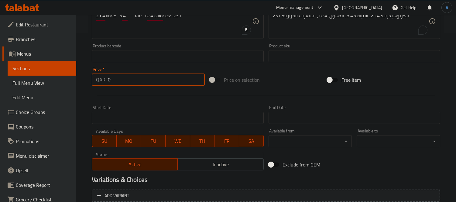
drag, startPoint x: 99, startPoint y: 81, endPoint x: 86, endPoint y: 81, distance: 13.1
click at [86, 81] on div "Home / Restaurants management / Menus / Sections / item / create Breakfast sect…" at bounding box center [266, 53] width 380 height 414
type input "29"
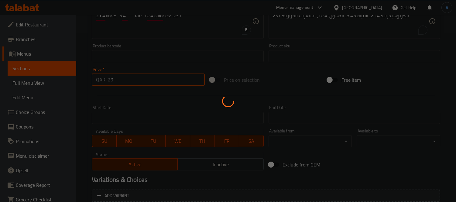
type input "0"
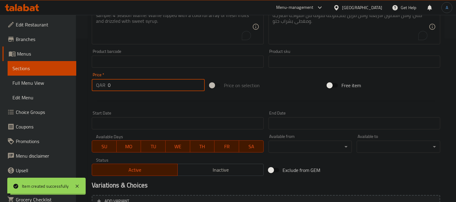
scroll to position [0, 0]
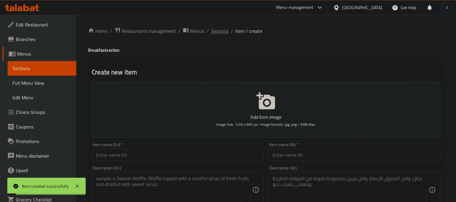
click at [211, 31] on span "Sections" at bounding box center [219, 30] width 17 height 7
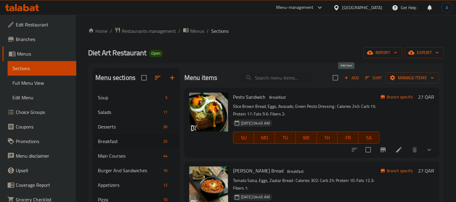
click at [351, 78] on span "Add" at bounding box center [351, 77] width 16 height 7
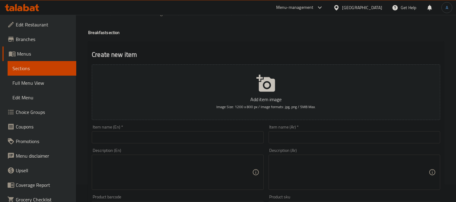
scroll to position [34, 0]
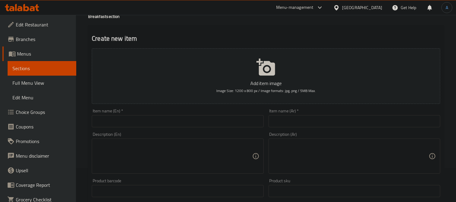
click at [139, 132] on div "Description (En) Description (En)" at bounding box center [178, 153] width 172 height 42
click at [142, 120] on input "text" at bounding box center [178, 121] width 172 height 12
paste input "Spinach Omelette"
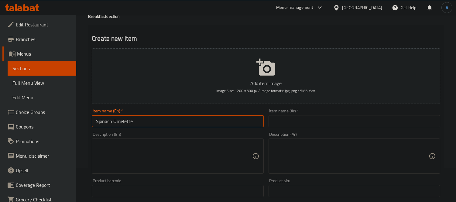
type input "Spinach Omelette"
click at [291, 129] on div "Add item image Image Size: 1200 x 800 px / Image formats: jpg, png / 5MB Max. I…" at bounding box center [265, 177] width 353 height 262
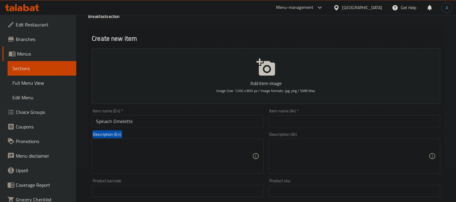
click at [292, 128] on div "Item name (Ar)   * Item name (Ar) *" at bounding box center [354, 117] width 177 height 23
click at [289, 118] on input "text" at bounding box center [355, 121] width 172 height 12
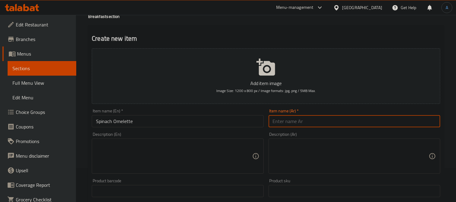
paste input "عجة السبانخ"
type input "عجة السبانخ"
click at [151, 155] on textarea at bounding box center [174, 156] width 156 height 29
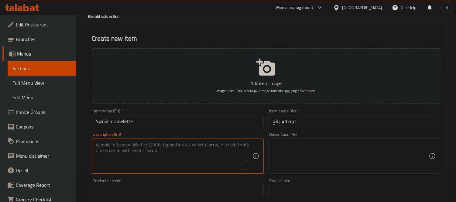
paste textarea ""Egg whites 3, whole egg 1, spinach, light mozzarella cheese, brown bread slice…"
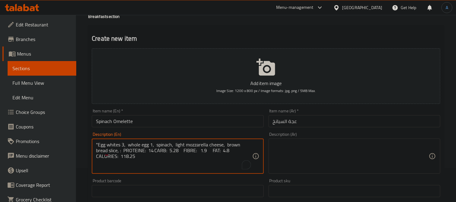
click at [98, 144] on textarea ""Egg whites 3, whole egg 1, spinach, light mozzarella cheese, brown bread slice…" at bounding box center [174, 156] width 156 height 29
type textarea "Egg whites 3, whole egg 1, spinach, light mozzarella cheese, brown bread slice,…"
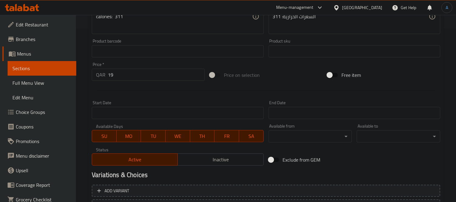
scroll to position [226, 0]
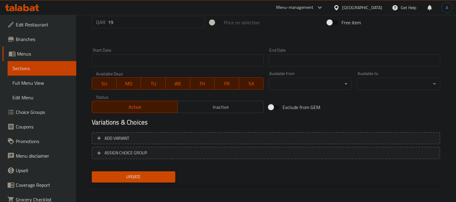
click at [145, 176] on span "Update" at bounding box center [134, 177] width 74 height 8
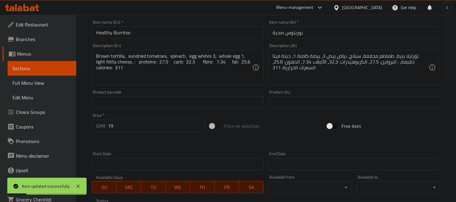
scroll to position [125, 0]
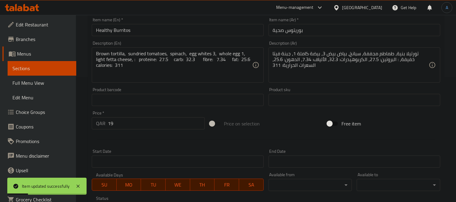
drag, startPoint x: 118, startPoint y: 129, endPoint x: 87, endPoint y: 130, distance: 31.0
click at [87, 130] on div "Home / Restaurants management / Menus / Sections / item / update Breakfast sect…" at bounding box center [266, 97] width 380 height 414
type input "29"
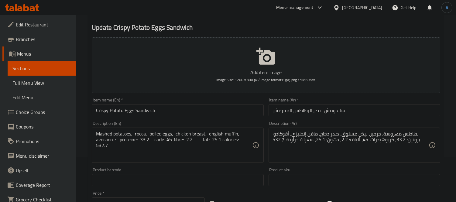
scroll to position [169, 0]
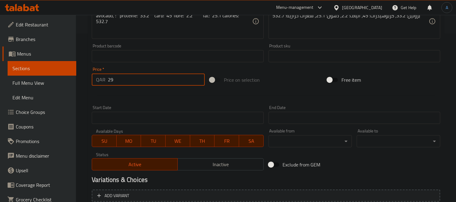
drag, startPoint x: 137, startPoint y: 77, endPoint x: 88, endPoint y: 77, distance: 48.6
click at [88, 77] on div "Update Crispy Potato Eggs Sandwich Add item image Image Size: 1200 x 800 px / I…" at bounding box center [266, 67] width 356 height 354
type input "31"
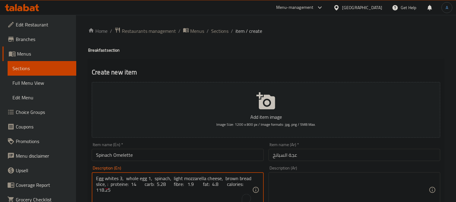
scroll to position [34, 0]
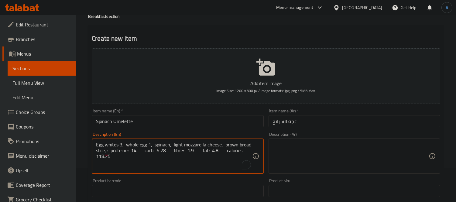
click at [309, 153] on textarea at bounding box center [351, 156] width 156 height 29
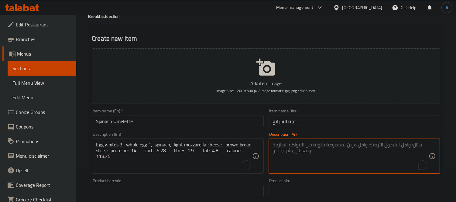
paste textarea "بياض البيض 3، بيضة كاملة 1، سبانخ، جبن موزاريلا خفيف، شريحة خبز أسمر، : البروتي…"
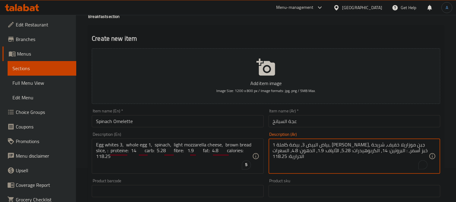
type textarea "بياض البيض 3، بيضة كاملة 1، سبانخ، جبن موزاريلا خفيف، شريحة خبز أسمر، : البروتي…"
click at [299, 118] on input "عجة السبانخ" at bounding box center [355, 121] width 172 height 12
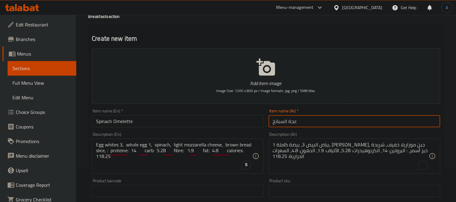
click at [299, 118] on input "عجة السبانخ" at bounding box center [355, 121] width 172 height 12
paste input ""أومليت السبانخ ""
type input ""أومليت السبانخ ""
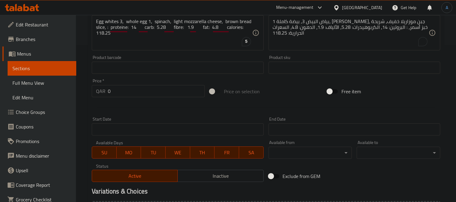
scroll to position [169, 0]
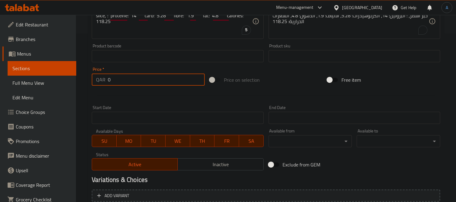
drag, startPoint x: 139, startPoint y: 76, endPoint x: 95, endPoint y: 79, distance: 43.5
click at [95, 79] on div "QAR 0 Price *" at bounding box center [148, 80] width 113 height 12
type input "29"
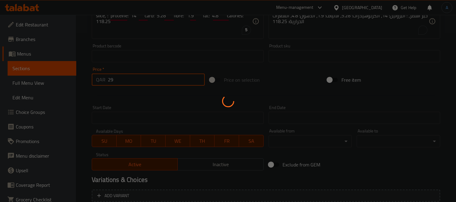
scroll to position [34, 0]
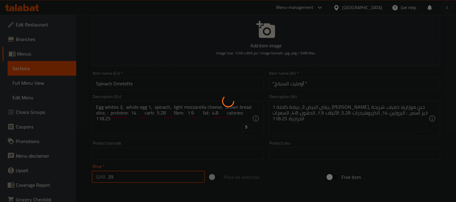
type input "0"
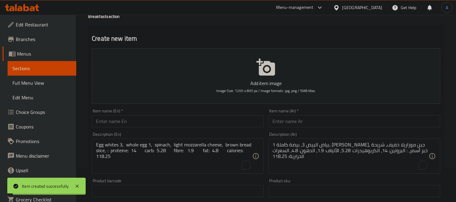
click at [157, 114] on div "Item name (En)   * Item name (En) *" at bounding box center [178, 118] width 172 height 19
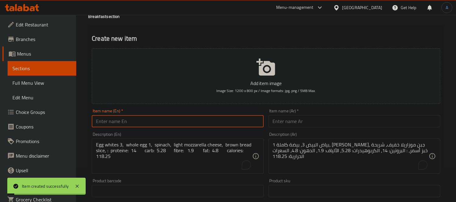
click at [153, 121] on input "text" at bounding box center [178, 121] width 172 height 12
paste input "Chicken Liver Sandwich"
type input "Chicken Liver Sandwich"
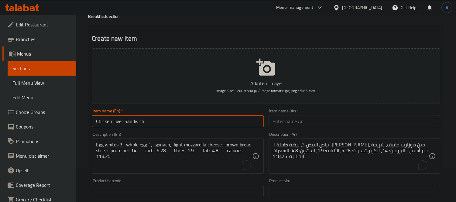
click at [306, 130] on div "Description (Ar) بياض البيض 3، بيضة كاملة 1، سبانخ، جبن موزاريلا خفيف، شريحة خب…" at bounding box center [354, 153] width 177 height 46
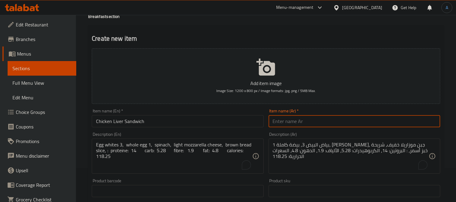
click at [305, 122] on input "text" at bounding box center [355, 121] width 172 height 12
paste input "ساندويتش كبد الدجاج"
type input "ساندويتش كبد الدجاج"
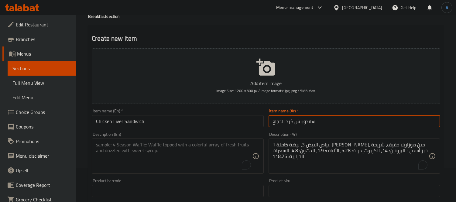
click at [140, 153] on textarea "To enrich screen reader interactions, please activate Accessibility in Grammarl…" at bounding box center [174, 156] width 156 height 29
paste textarea ""Brown Arabic Bread, cream cheese, tahini sauce, Chicken Liver: PROTEINE: 32.2 …"
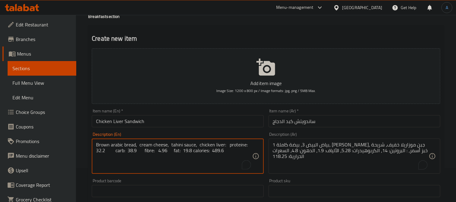
type textarea "Brown arabic bread, cream cheese, tahini sauce, chicken liver: proteine: 32.2 c…"
click at [277, 156] on textarea "بياض البيض 3، بيضة كاملة 1، سبانخ، جبن موزاريلا خفيف، شريحة خبز أسمر، : البروتي…" at bounding box center [351, 156] width 156 height 29
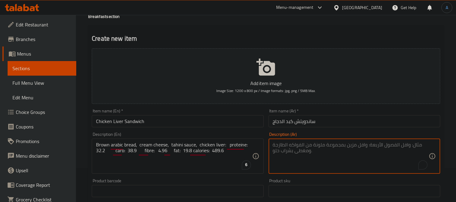
paste textarea "خبز عربي أسمر، جبنة كريمية، صلصة طحينة، كبد دجاج: بروتين: 32.2 كربوهيدرات: 38.9…"
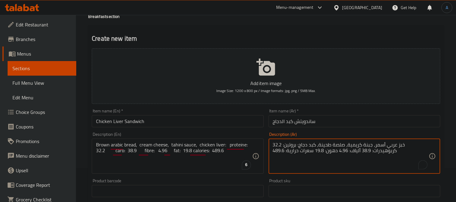
type textarea "خبز عربي أسمر، جبنة كريمية، صلصة طحينة، كبد دجاج: بروتين: 32.2 كربوهيدرات: 38.9…"
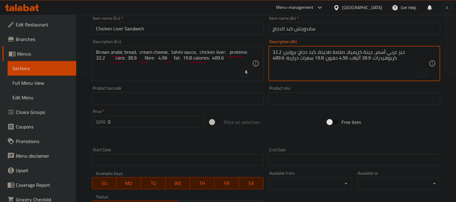
scroll to position [135, 0]
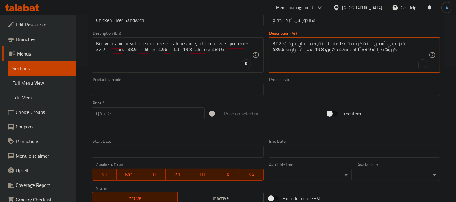
drag, startPoint x: 117, startPoint y: 111, endPoint x: 79, endPoint y: 110, distance: 37.4
click at [79, 110] on div "Home / Restaurants management / Menus / Sections / item / create Breakfast sect…" at bounding box center [266, 87] width 380 height 414
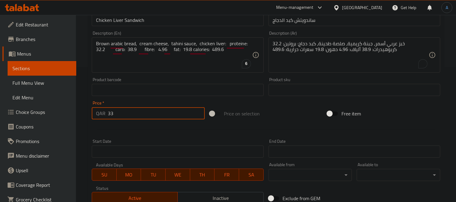
type input "33"
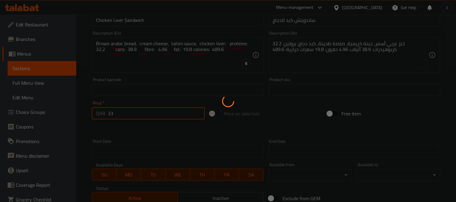
type input "0"
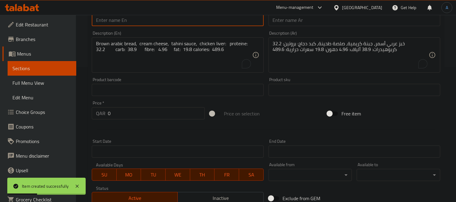
click at [157, 20] on input "text" at bounding box center [178, 20] width 172 height 12
paste input "Lamb Liver Sandwich"
type input "Lamb Liver Sandwich"
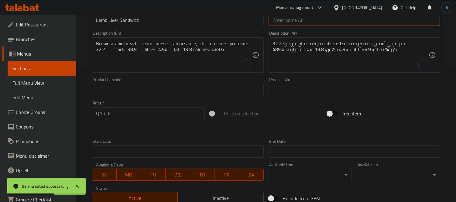
click at [301, 22] on input "text" at bounding box center [355, 20] width 172 height 12
paste input "ساندويتش كبد الضأن"
type input "ساندويتش كبد الضأن"
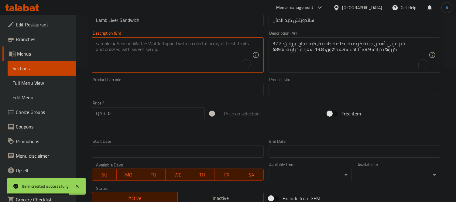
click at [178, 65] on textarea "To enrich screen reader interactions, please activate Accessibility in Grammarl…" at bounding box center [174, 55] width 156 height 29
paste textarea ""Brown Arabic Bread, cream cheese, tahini sauce, Lamb Liver: PROTEINE: 32.2 CAR…"
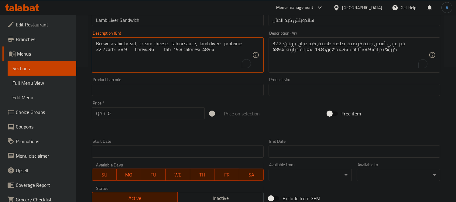
type textarea "Brown arabic bread, cream cheese, tahini sauce, lamb liver: proteine: 32.2 carb…"
click at [292, 61] on textarea "خبز عربي أسمر، جبنة كريمية، صلصة طحينة، كبد دجاج: بروتين: 32.2 كربوهيدرات: 38.9…" at bounding box center [351, 55] width 156 height 29
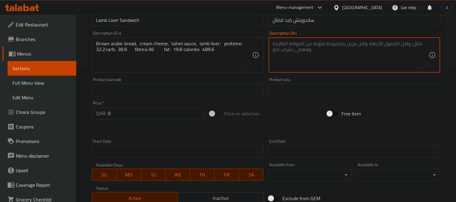
paste textarea "خبز عربي أسمر، جبنة كريمية، صلصة طحينة، كبد ضأن: بروتين: 32.2 كربوهيدرات: 38.9 …"
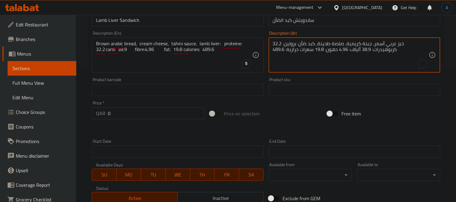
type textarea "خبز عربي أسمر، جبنة كريمية، صلصة طحينة، كبد ضأن: بروتين: 32.2 كربوهيدرات: 38.9 …"
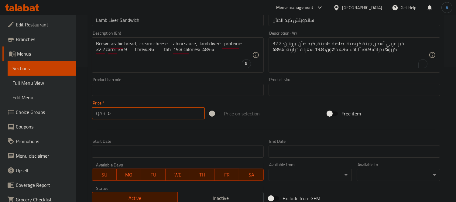
drag, startPoint x: 120, startPoint y: 113, endPoint x: 87, endPoint y: 108, distance: 33.2
click at [90, 110] on div "Price   * QAR 0 Price *" at bounding box center [148, 109] width 118 height 23
type input "30"
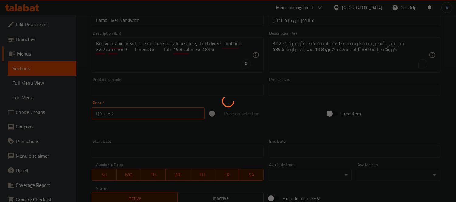
type input "0"
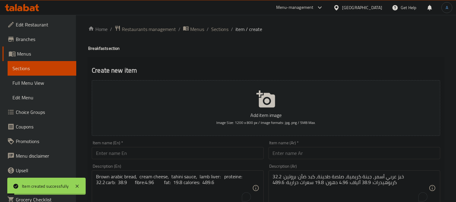
scroll to position [0, 0]
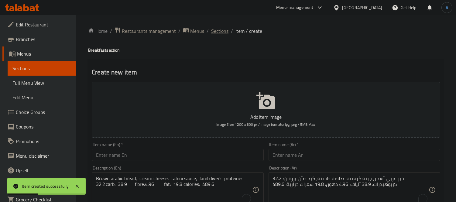
click at [214, 30] on span "Sections" at bounding box center [219, 30] width 17 height 7
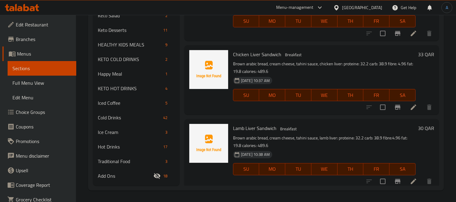
scroll to position [1681, 0]
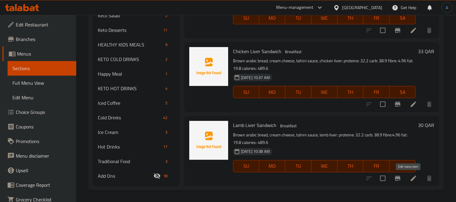
click at [411, 180] on icon at bounding box center [413, 178] width 5 height 5
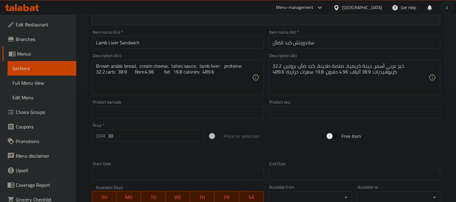
scroll to position [202, 0]
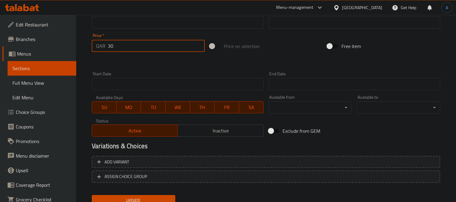
drag, startPoint x: 118, startPoint y: 45, endPoint x: 90, endPoint y: 44, distance: 28.0
click at [90, 44] on div "Price   * QAR 30 Price *" at bounding box center [148, 42] width 118 height 23
type input "33"
click at [92, 195] on button "Update" at bounding box center [134, 200] width 84 height 11
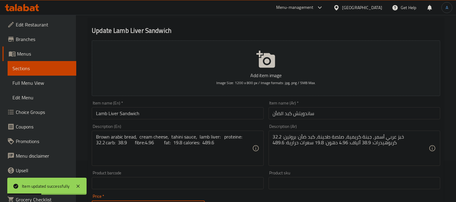
scroll to position [0, 0]
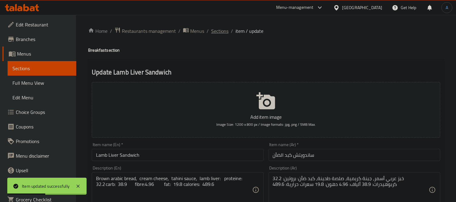
click at [216, 27] on span "Sections" at bounding box center [219, 30] width 17 height 7
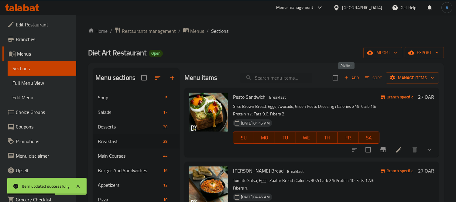
click at [345, 76] on span "Add" at bounding box center [351, 77] width 16 height 7
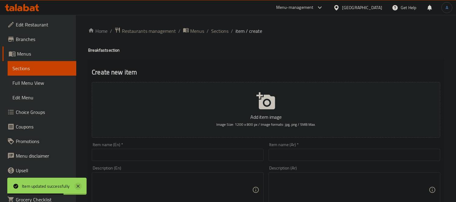
click at [79, 186] on icon at bounding box center [78, 186] width 3 height 3
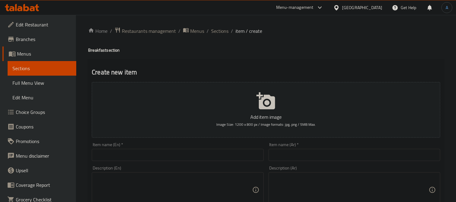
click at [131, 157] on input "text" at bounding box center [178, 155] width 172 height 12
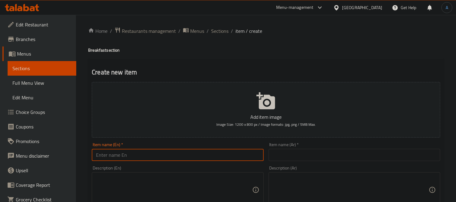
paste input "Manakeesh Cheese And Eggs"
type input "Manakeesh Cheese And Eggs"
click at [279, 153] on input "text" at bounding box center [355, 155] width 172 height 12
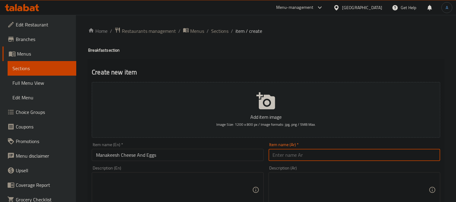
paste input "مناقيش الجبن والبيض"
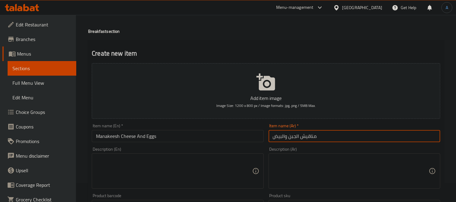
scroll to position [34, 0]
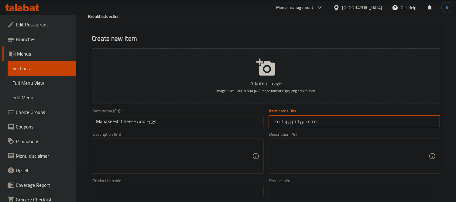
type input "مناقيش الجبن والبيض"
click at [133, 156] on textarea at bounding box center [174, 156] width 156 height 29
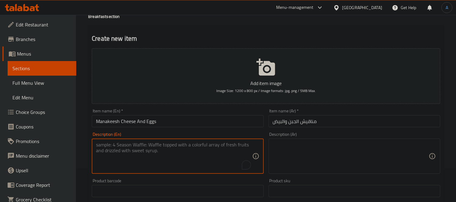
paste textarea ""Brown tortilla, labneh, cream cheese, mozzarella cheese, omelette: PROTEINE: 2…"
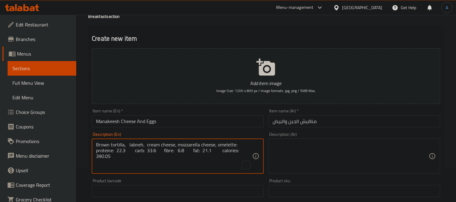
type textarea "Brown tortilla, labneh, cream cheese, mozzarella cheese, omelette: proteine: 22…"
click at [299, 153] on textarea at bounding box center [351, 156] width 156 height 29
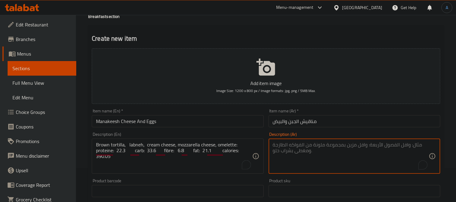
paste textarea "تورتيلا بنية، لبنة، جبنة كريمية، جبنة موزاريلا، أومليت: بروتين: 22.3 كربوهيدرات…"
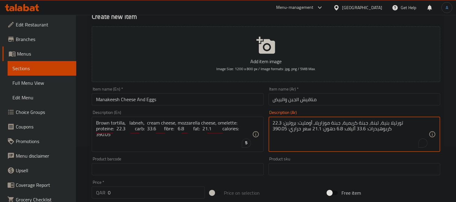
scroll to position [67, 0]
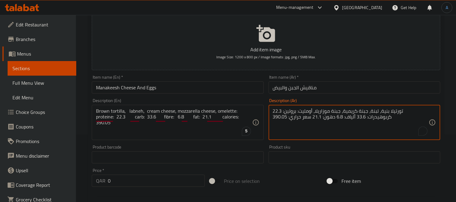
type textarea "تورتيلا بنية، لبنة، جبنة كريمية، جبنة موزاريلا، أومليت: بروتين: 22.3 كربوهيدرات…"
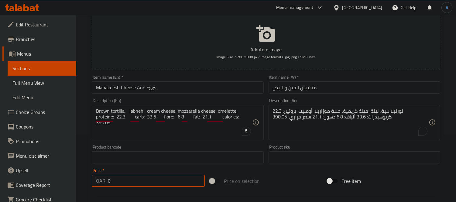
drag, startPoint x: 114, startPoint y: 180, endPoint x: 81, endPoint y: 181, distance: 33.1
click at [81, 181] on div "Home / Restaurants management / Menus / Sections / item / create Breakfast sect…" at bounding box center [266, 154] width 380 height 414
type input "30"
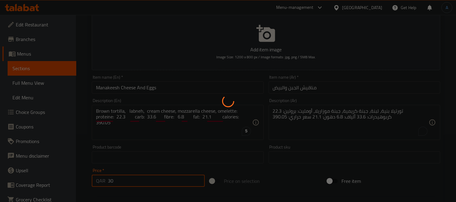
type input "0"
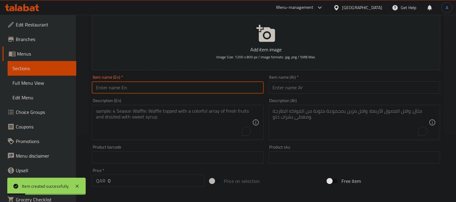
click at [136, 93] on input "text" at bounding box center [178, 87] width 172 height 12
paste input "Club Sandwich"
type input "Club Sandwich"
click at [283, 92] on input "text" at bounding box center [355, 87] width 172 height 12
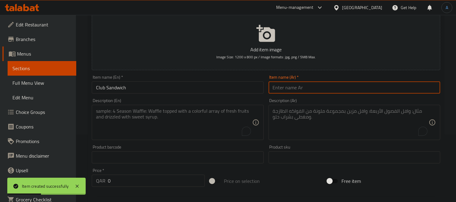
paste input "كلوب ساندويتش"
type input "كلوب ساندويتش"
click at [152, 122] on textarea "To enrich screen reader interactions, please activate Accessibility in Grammarl…" at bounding box center [174, 122] width 156 height 29
paste textarea ""Slice brown bread, light cheese, salad, turkey slices, slice light cheese, cre…"
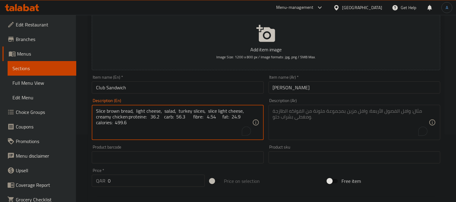
type textarea "Slice brown bread, light cheese, salad, turkey slices, slice light cheese, crea…"
click at [312, 129] on textarea "To enrich screen reader interactions, please activate Accessibility in Grammarl…" at bounding box center [351, 122] width 156 height 29
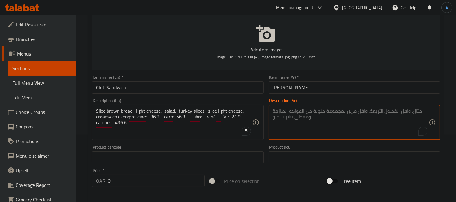
paste textarea "شريحة خبز أسمر، جبن خفيف، سلطة، شرائح ديك رومي، شريحة جبن خفيف، دجاج كريمي: الب…"
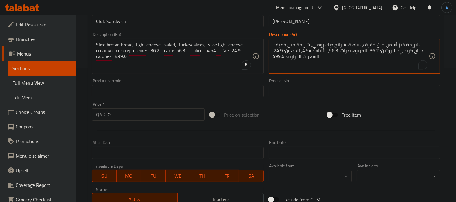
scroll to position [135, 0]
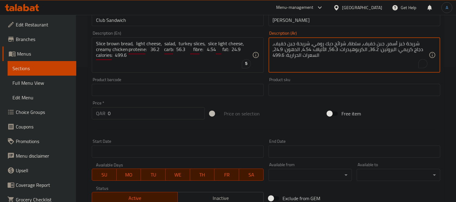
type textarea "شريحة خبز أسمر، جبن خفيف، سلطة، شرائح ديك رومي، شريحة جبن خفيف، دجاج كريمي: الب…"
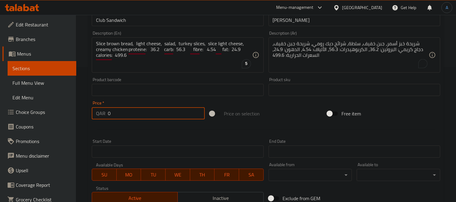
drag, startPoint x: 127, startPoint y: 113, endPoint x: 88, endPoint y: 111, distance: 38.6
click at [90, 112] on div "Price   * QAR 0 Price *" at bounding box center [148, 109] width 118 height 23
type input "38"
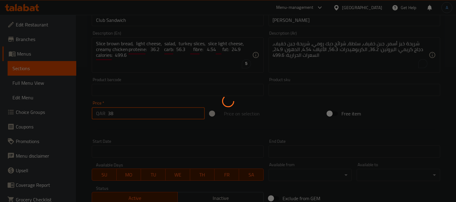
type input "0"
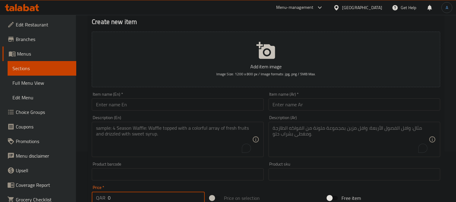
scroll to position [0, 0]
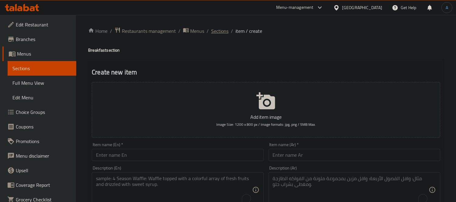
click at [214, 32] on span "Sections" at bounding box center [219, 30] width 17 height 7
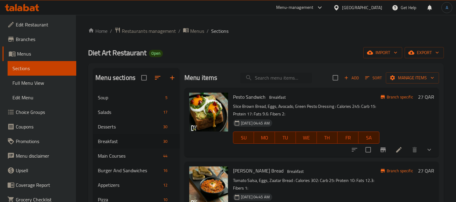
click at [273, 77] on input "search" at bounding box center [276, 78] width 72 height 11
paste input "Moussakaa"
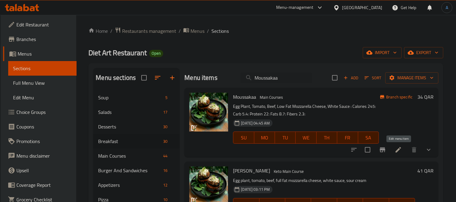
type input "Moussakaa"
click at [398, 148] on icon at bounding box center [398, 149] width 7 height 7
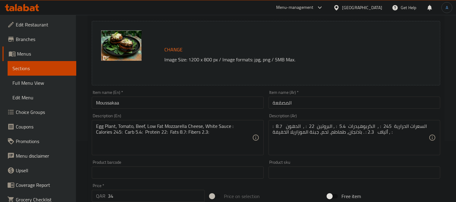
scroll to position [67, 0]
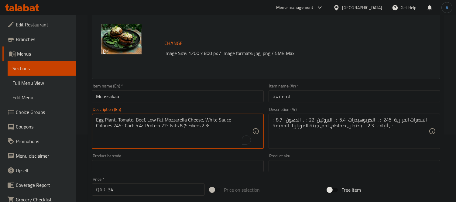
click at [192, 134] on textarea "Egg Plant, Tomato, Beef, Low Fat Mozzarella Cheese, White Sauce : Calories 245:…" at bounding box center [174, 131] width 156 height 29
paste textarea ""Eggplant, tomatoes, meat, white rice : PROTEINE: 26 CARB: 13.8 FIBRE: 3.9 FAT:…"
type textarea "Eggplant, tomatoes, meat, white rice : PROTEINE: 26 CARB: 13.8 FIBRE: 3.9 FAT: …"
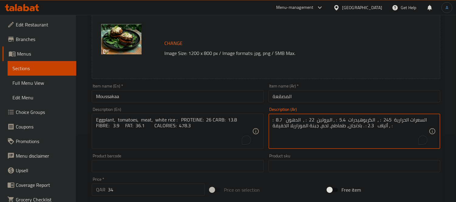
click at [296, 122] on textarea "السعرات الحرارية 245 : , الكربوهيدرات 5.4 : , البروتين 22 : , الدهون 8.7 : , أل…" at bounding box center [351, 131] width 156 height 29
paste textarea "اذنجان، طماطم، لحم، أرز أبيض: البروتين: 26، الكربوهيدرات: 13.8، الألياف: 3.9، ا…"
type textarea "باذنجان، طماطم، لحم، أرز أبيض: البروتين: 26، الكربوهيدرات: 13.8، الألياف: 3.9، …"
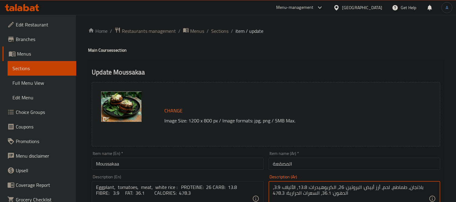
scroll to position [67, 0]
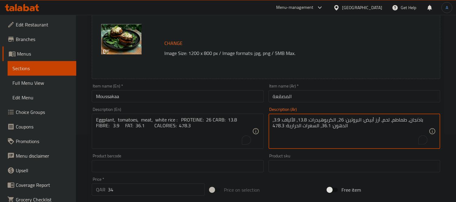
type textarea "باذنجان، طماطم، لحم، أرز أبيض: البروتين: 26، الكربوهيدرات: 13.8، الألياف: 3.9، …"
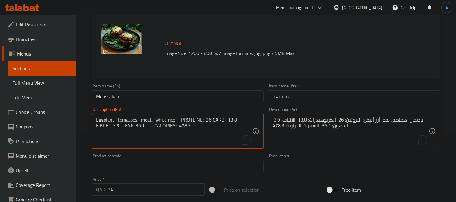
type textarea "Eggplant, tomatoes, meat, white rice : proteine: 26 carb: 13.8 fibre: 3.9 fat: …"
click at [187, 127] on textarea "Eggplant, tomatoes, meat, white rice : proteine: 26 carb: 13.8 fibre: 3.9 fat: …" at bounding box center [174, 131] width 156 height 29
type textarea "Eggplant, tomatoes, meat, white rice : proteine: 26 carb: 13.8 fibre: 3.9 fat: …"
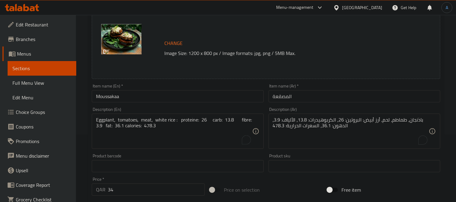
click at [182, 102] on div "Item name (En)   * Moussakaa Item name (En) *" at bounding box center [177, 92] width 177 height 23
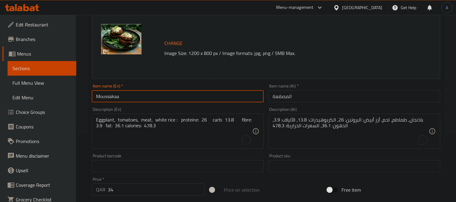
click at [183, 98] on input "Moussakaa" at bounding box center [178, 96] width 172 height 12
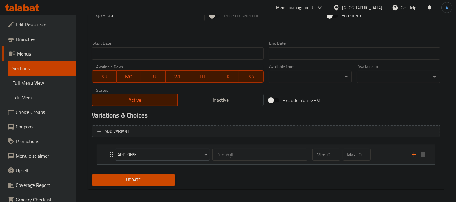
scroll to position [245, 0]
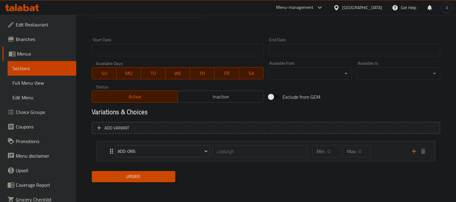
drag, startPoint x: 145, startPoint y: 172, endPoint x: 144, endPoint y: 176, distance: 4.2
click at [145, 172] on button "Update" at bounding box center [134, 176] width 84 height 11
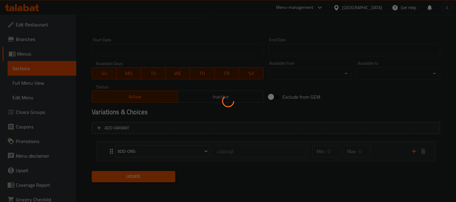
click at [144, 175] on div at bounding box center [228, 101] width 456 height 202
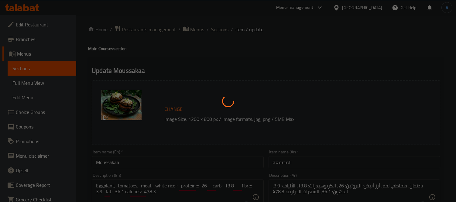
scroll to position [0, 0]
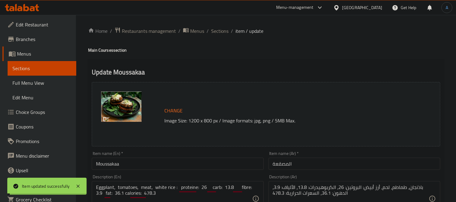
click at [219, 33] on span "Sections" at bounding box center [219, 30] width 17 height 7
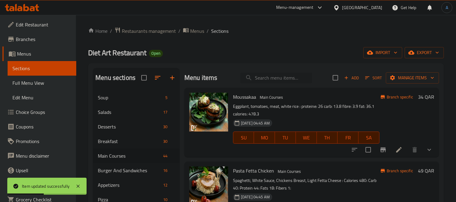
click at [265, 80] on input "search" at bounding box center [276, 78] width 72 height 11
paste input "Cordon Bleu"
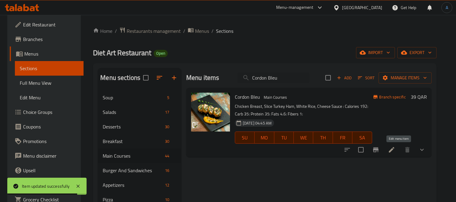
type input "Cordon Bleu"
click at [394, 149] on icon at bounding box center [391, 149] width 5 height 5
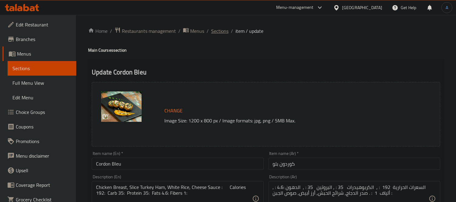
click at [227, 28] on span "Sections" at bounding box center [219, 30] width 17 height 7
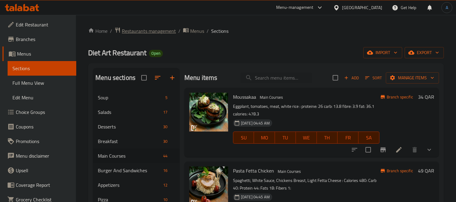
click at [143, 35] on span "Restaurants management" at bounding box center [149, 30] width 54 height 7
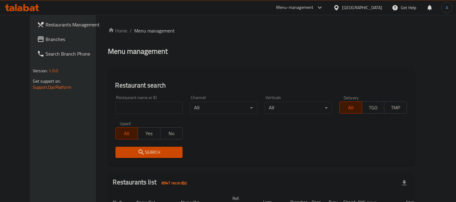
click at [139, 107] on input "search" at bounding box center [148, 108] width 67 height 12
paste input "Masaar Global Household"
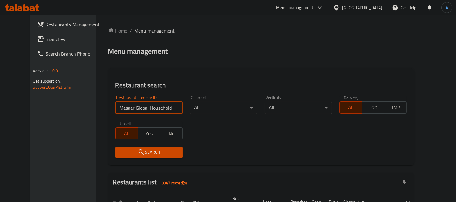
type input "Masaar Global Household"
click button "Search" at bounding box center [148, 152] width 67 height 11
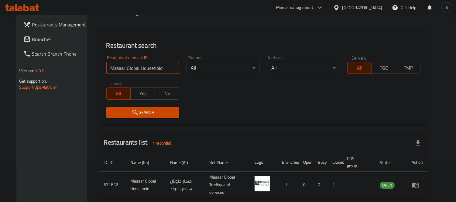
scroll to position [64, 0]
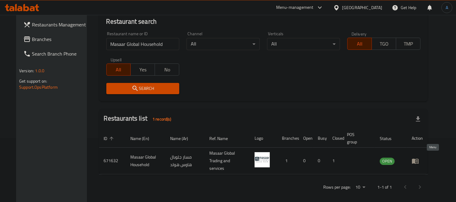
click at [418, 160] on icon "enhanced table" at bounding box center [417, 161] width 2 height 2
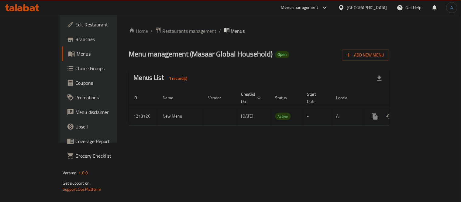
click at [422, 113] on icon "enhanced table" at bounding box center [418, 116] width 7 height 7
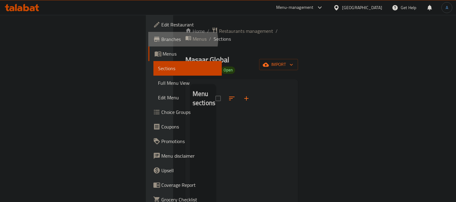
click at [162, 40] on span "Branches" at bounding box center [190, 39] width 56 height 7
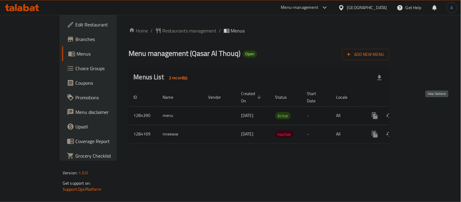
click at [422, 112] on icon "enhanced table" at bounding box center [418, 115] width 7 height 7
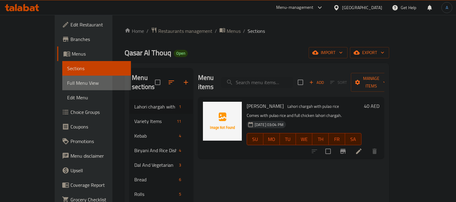
click at [67, 83] on span "Full Menu View" at bounding box center [96, 82] width 59 height 7
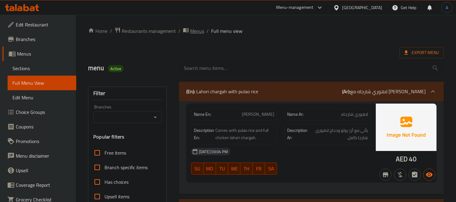
click at [192, 32] on span "Menus" at bounding box center [197, 30] width 14 height 7
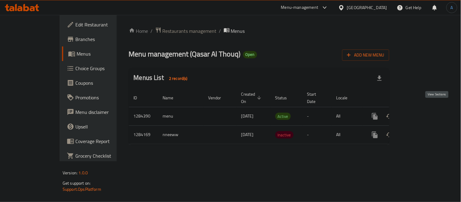
click at [422, 113] on icon "enhanced table" at bounding box center [418, 116] width 7 height 7
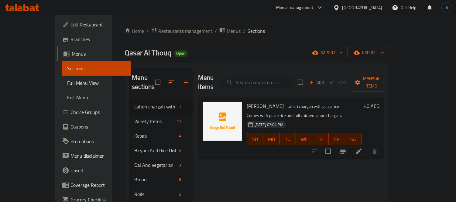
click at [279, 77] on input "search" at bounding box center [257, 82] width 72 height 11
paste input "Paratha"
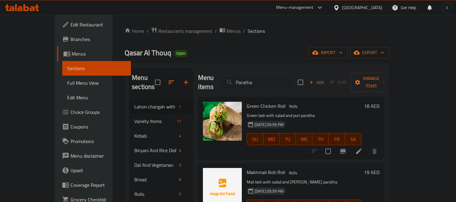
type input "Paratha"
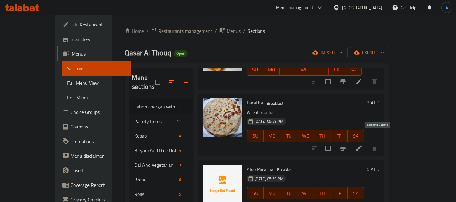
click at [334, 142] on input "checkbox" at bounding box center [328, 148] width 13 height 13
checkbox input "true"
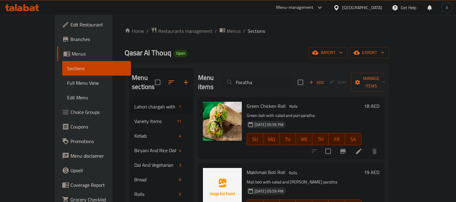
drag, startPoint x: 276, startPoint y: 75, endPoint x: 216, endPoint y: 69, distance: 60.1
click at [216, 69] on div "Menu items Paratha Add Sort Manage items" at bounding box center [291, 82] width 186 height 29
paste input "Aloo"
type input "Aloo Paratha"
checkbox input "true"
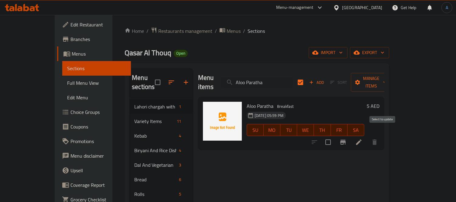
type input "Aloo Paratha"
click at [334, 136] on input "checkbox" at bounding box center [328, 142] width 13 height 13
checkbox input "true"
checkbox input "false"
click at [293, 80] on input "Aloo Paratha" at bounding box center [257, 82] width 72 height 11
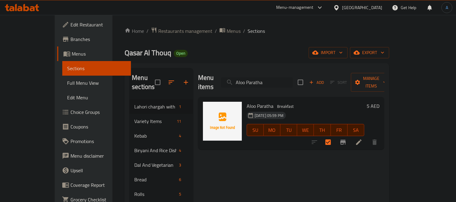
click at [293, 80] on input "Aloo Paratha" at bounding box center [257, 82] width 72 height 11
paste input "Chicken"
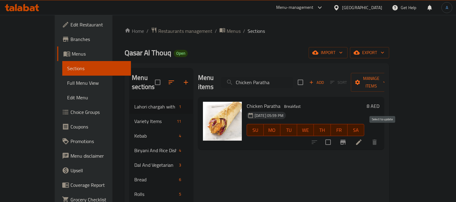
type input "Chicken Paratha"
click at [334, 136] on input "checkbox" at bounding box center [328, 142] width 13 height 13
checkbox input "true"
click at [266, 78] on input "Chicken Paratha" at bounding box center [257, 82] width 72 height 11
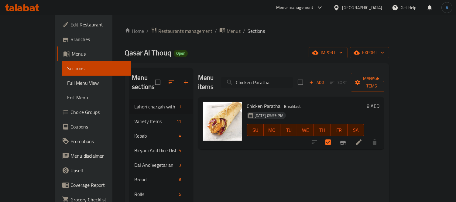
click at [266, 78] on input "Chicken Paratha" at bounding box center [257, 82] width 72 height 11
paste input "Keema Paratha Beef"
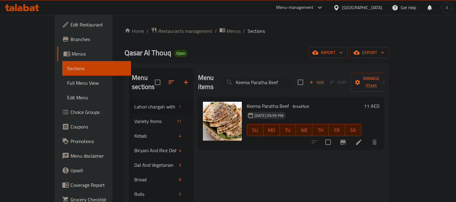
type input "Keema Paratha Beef"
click at [334, 136] on input "checkbox" at bounding box center [328, 142] width 13 height 13
checkbox input "true"
click at [280, 78] on input "Keema Paratha Beef" at bounding box center [257, 82] width 72 height 11
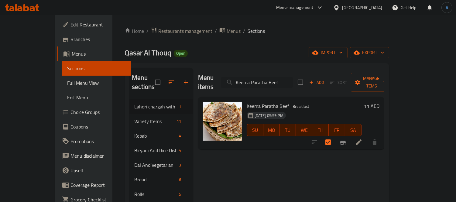
click at [280, 78] on input "Keema Paratha Beef" at bounding box center [257, 82] width 72 height 11
paste input "[PERSON_NAME]"
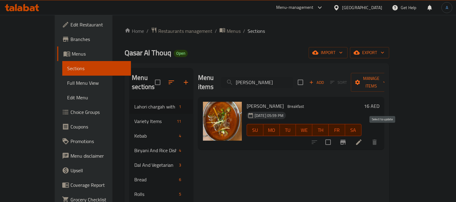
type input "[PERSON_NAME]"
click at [334, 136] on input "checkbox" at bounding box center [328, 142] width 13 height 13
checkbox input "true"
drag, startPoint x: 295, startPoint y: 80, endPoint x: 194, endPoint y: 77, distance: 101.2
click at [198, 77] on div "Menu items Nihari Beef Add Sort Manage items" at bounding box center [291, 82] width 186 height 29
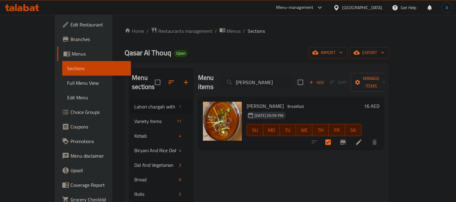
paste input "Paya"
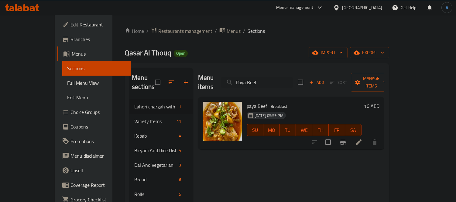
type input "Paya Beef"
click at [334, 136] on input "checkbox" at bounding box center [328, 142] width 13 height 13
checkbox input "true"
drag, startPoint x: 279, startPoint y: 78, endPoint x: 201, endPoint y: 79, distance: 78.1
click at [202, 79] on div "Menu items Paya Beef Add Sort Manage items" at bounding box center [291, 82] width 186 height 29
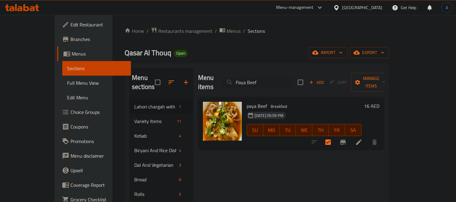
paste input "Aloo Keem"
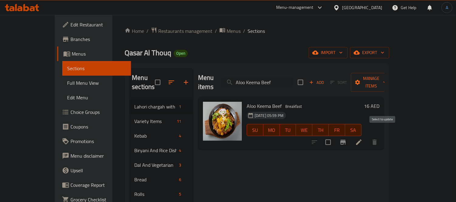
type input "Aloo Keema Beef"
click at [334, 136] on input "checkbox" at bounding box center [328, 142] width 13 height 13
checkbox input "true"
click at [278, 78] on input "Aloo Keema Beef" at bounding box center [257, 82] width 72 height 11
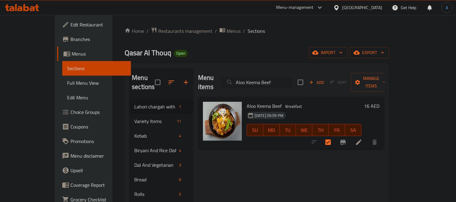
click at [278, 78] on input "Aloo Keema Beef" at bounding box center [257, 82] width 72 height 11
paste input "[PERSON_NAME]"
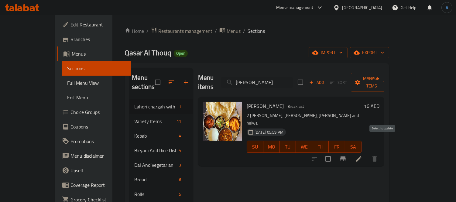
type input "[PERSON_NAME]"
click at [334, 153] on input "checkbox" at bounding box center [328, 159] width 13 height 13
checkbox input "true"
click at [271, 77] on input "Halwa Puri" at bounding box center [257, 82] width 72 height 11
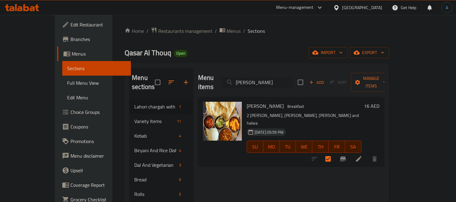
click at [271, 77] on input "Halwa Puri" at bounding box center [257, 82] width 72 height 11
paste input "Lahori Channa"
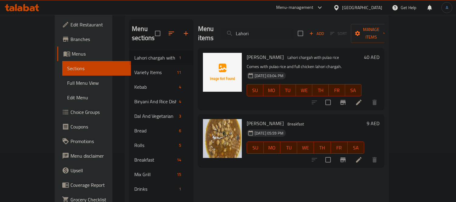
scroll to position [67, 0]
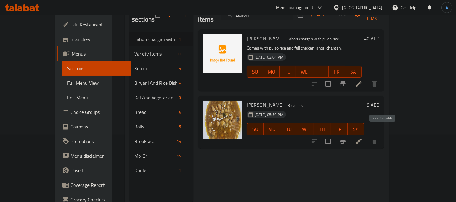
type input "Lahori"
click at [334, 135] on input "checkbox" at bounding box center [328, 141] width 13 height 13
checkbox input "true"
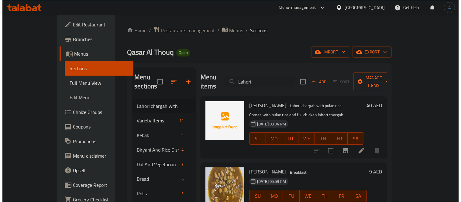
scroll to position [0, 0]
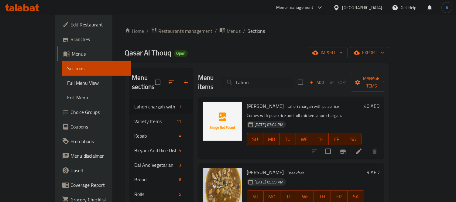
drag, startPoint x: 275, startPoint y: 77, endPoint x: 186, endPoint y: 80, distance: 89.0
click at [198, 80] on div "Menu items Lahori Add Sort Manage items" at bounding box center [291, 82] width 186 height 29
paste input "Anda Channa"
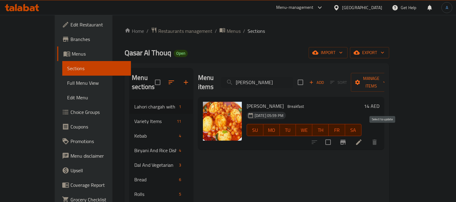
type input "Anda Chan"
click at [334, 136] on input "checkbox" at bounding box center [328, 142] width 13 height 13
checkbox input "true"
drag, startPoint x: 283, startPoint y: 78, endPoint x: 200, endPoint y: 79, distance: 83.5
click at [200, 79] on div "Menu items Anda Chan Add Sort Manage items" at bounding box center [291, 82] width 186 height 29
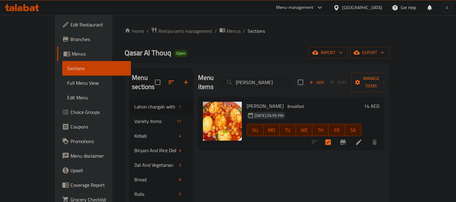
paste input "Chicken Chan"
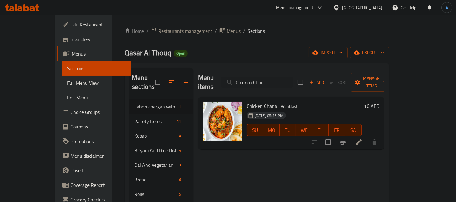
type input "Chicken Chan"
click at [334, 136] on input "checkbox" at bounding box center [328, 142] width 13 height 13
checkbox input "true"
drag, startPoint x: 293, startPoint y: 78, endPoint x: 204, endPoint y: 80, distance: 89.0
click at [207, 77] on div "Menu items Chicken Chan Add Sort Manage items" at bounding box center [291, 82] width 186 height 29
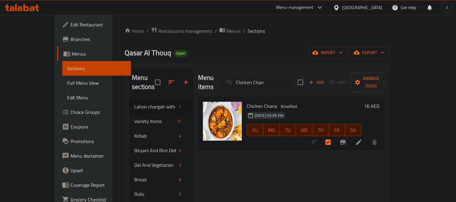
paste input "Omelette"
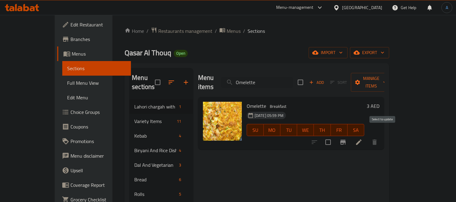
type input "Omelette"
click at [334, 136] on input "checkbox" at bounding box center [328, 142] width 13 height 13
checkbox input "true"
drag, startPoint x: 298, startPoint y: 79, endPoint x: 198, endPoint y: 70, distance: 100.1
click at [199, 71] on div "Menu items Omelette Add Sort Manage items" at bounding box center [291, 82] width 186 height 29
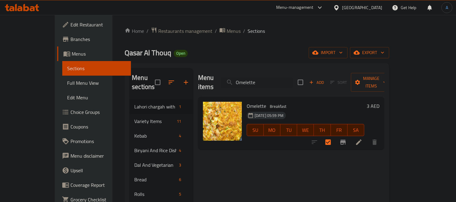
paste input "Egg Burji"
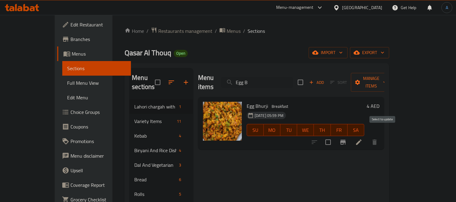
type input "Egg B"
click at [334, 136] on input "checkbox" at bounding box center [328, 142] width 13 height 13
checkbox input "true"
drag, startPoint x: 291, startPoint y: 79, endPoint x: 202, endPoint y: 74, distance: 88.6
click at [202, 74] on div "Menu items Egg B Add Sort Manage items" at bounding box center [291, 82] width 186 height 29
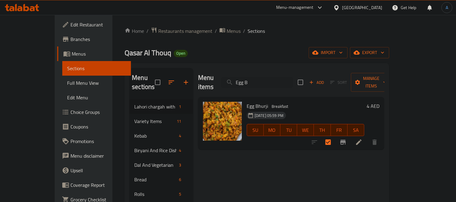
paste input "Half Fry"
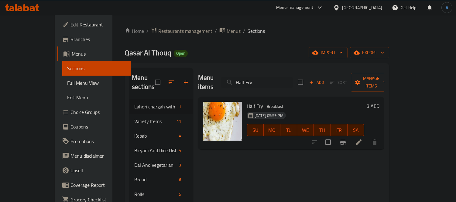
type input "Half Fry"
click at [334, 136] on input "checkbox" at bounding box center [328, 142] width 13 height 13
click at [387, 75] on span "Manage items" at bounding box center [371, 82] width 31 height 15
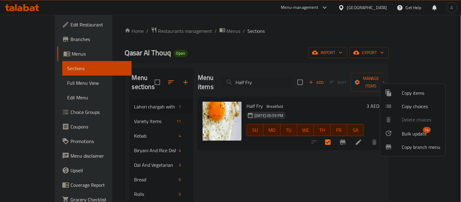
click at [402, 131] on span "Bulk update" at bounding box center [414, 133] width 25 height 7
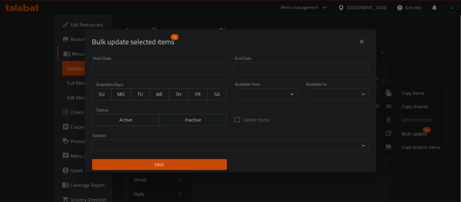
click at [254, 93] on body "​ Menu-management United Arab Emirates Get Help A Edit Restaurant Branches Menu…" at bounding box center [230, 108] width 461 height 187
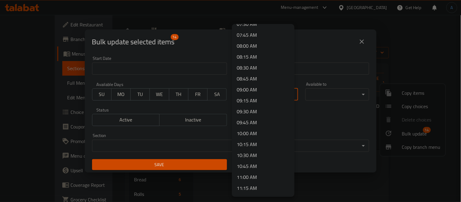
scroll to position [304, 0]
click at [252, 32] on li "07:00 AM" at bounding box center [263, 34] width 63 height 11
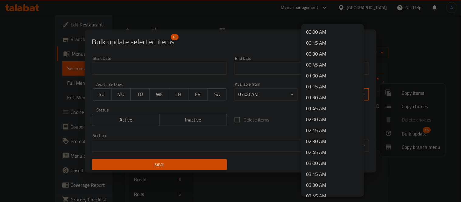
click at [307, 90] on body "​ Menu-management United Arab Emirates Get Help A Edit Restaurant Branches Menu…" at bounding box center [230, 108] width 461 height 187
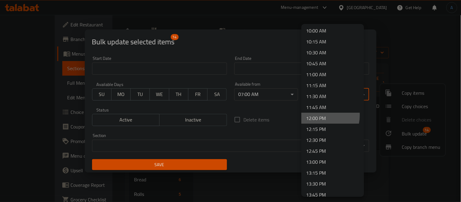
click at [315, 115] on li "12:00 PM" at bounding box center [332, 118] width 63 height 11
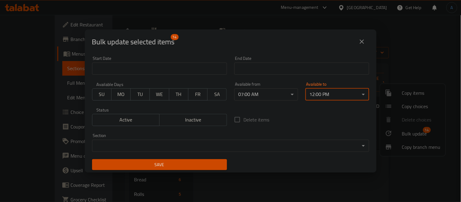
click at [327, 93] on body "​ Menu-management United Arab Emirates Get Help A Edit Restaurant Branches Menu…" at bounding box center [230, 108] width 461 height 187
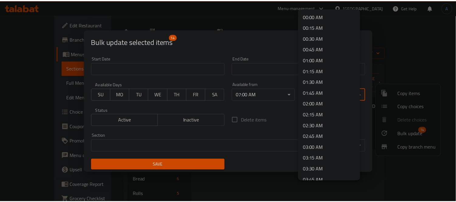
scroll to position [446, 0]
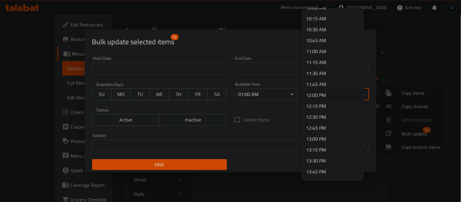
click at [327, 93] on li "12:00 PM" at bounding box center [332, 95] width 63 height 11
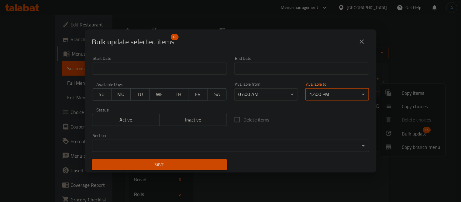
click at [205, 163] on span "Save" at bounding box center [159, 165] width 125 height 8
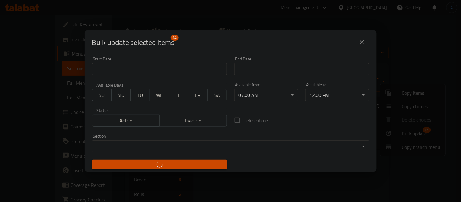
checkbox input "false"
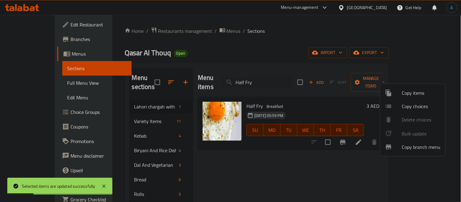
click at [313, 56] on div at bounding box center [230, 101] width 461 height 202
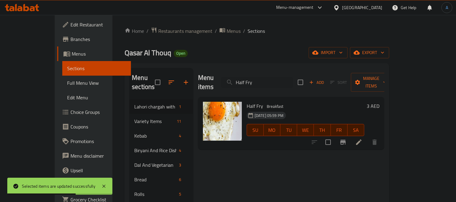
click at [362, 139] on icon at bounding box center [358, 142] width 7 height 7
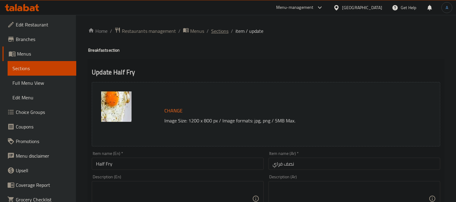
click at [215, 31] on span "Sections" at bounding box center [219, 30] width 17 height 7
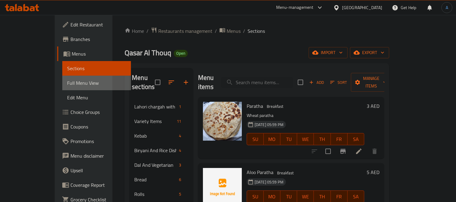
click at [67, 79] on span "Full Menu View" at bounding box center [96, 82] width 59 height 7
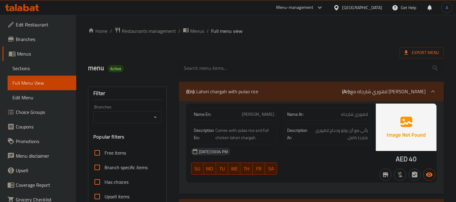
click at [191, 30] on span "Menus" at bounding box center [197, 30] width 14 height 7
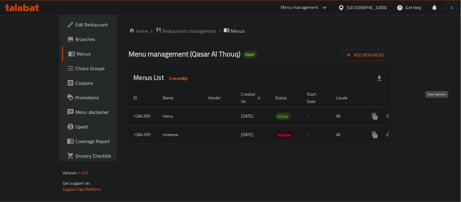
click at [421, 114] on icon "enhanced table" at bounding box center [418, 116] width 5 height 5
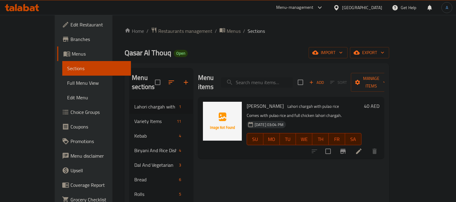
click at [271, 77] on input "search" at bounding box center [257, 82] width 72 height 11
type input "صشفثق"
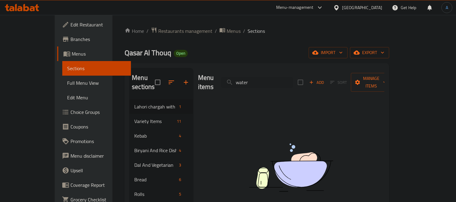
type input "water"
click at [161, 34] on span "Restaurants management" at bounding box center [185, 30] width 54 height 7
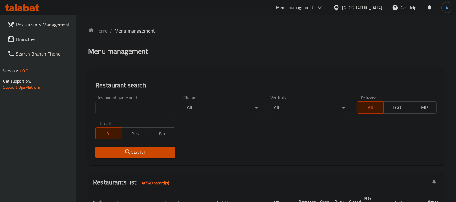
click at [134, 111] on input "search" at bounding box center [135, 108] width 80 height 12
type input "sow"
click button "Search" at bounding box center [135, 152] width 80 height 11
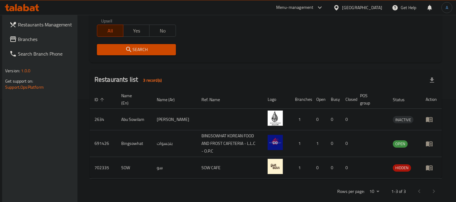
scroll to position [107, 0]
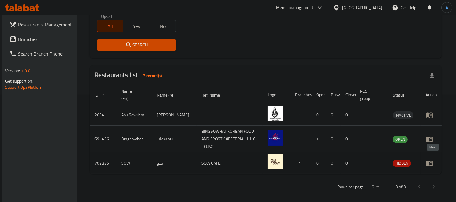
click at [429, 159] on icon "enhanced table" at bounding box center [429, 162] width 7 height 7
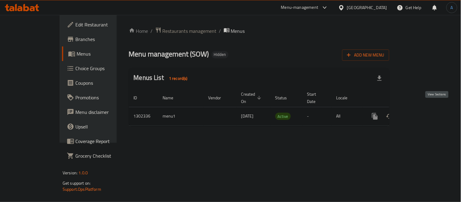
click at [422, 113] on icon "enhanced table" at bounding box center [418, 116] width 7 height 7
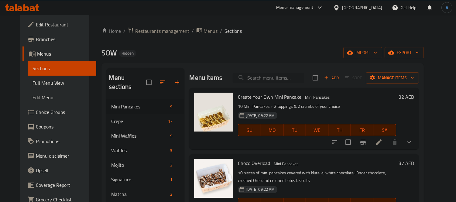
click at [260, 74] on input "search" at bounding box center [269, 78] width 72 height 11
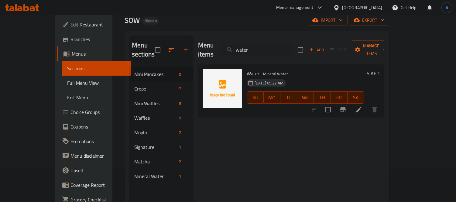
scroll to position [85, 0]
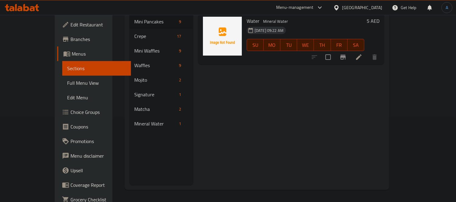
type input "water"
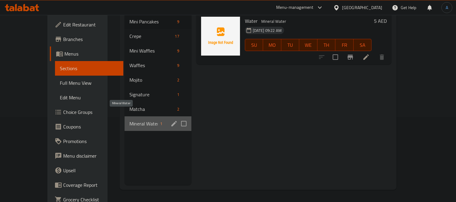
click at [129, 120] on span "Mineral Water" at bounding box center [143, 123] width 28 height 7
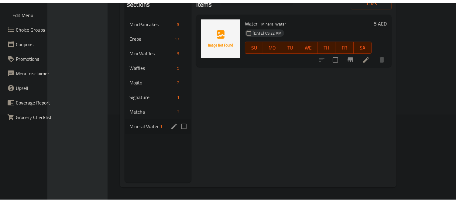
scroll to position [85, 0]
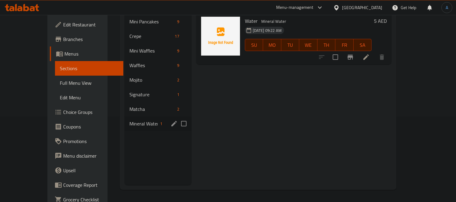
click at [177, 117] on input "Menu sections" at bounding box center [183, 123] width 13 height 13
checkbox input "true"
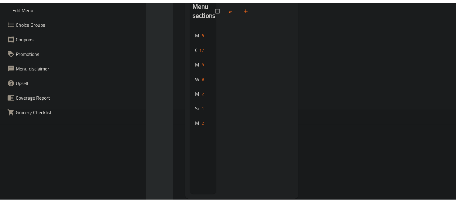
scroll to position [85, 0]
